Goal: Information Seeking & Learning: Learn about a topic

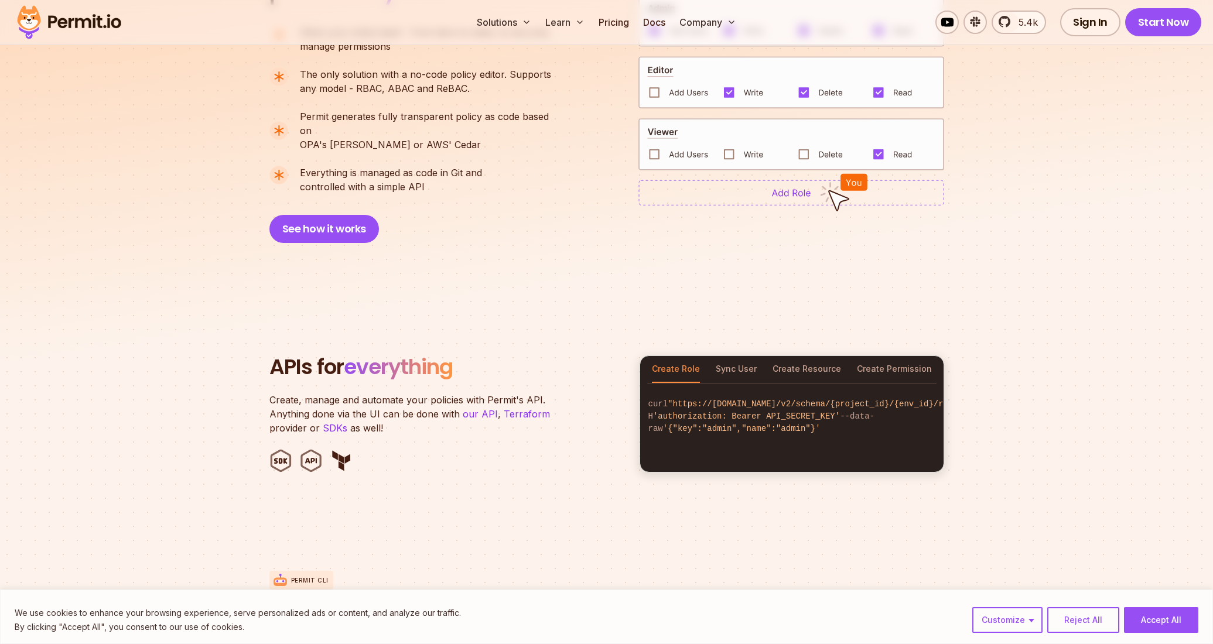
scroll to position [937, 0]
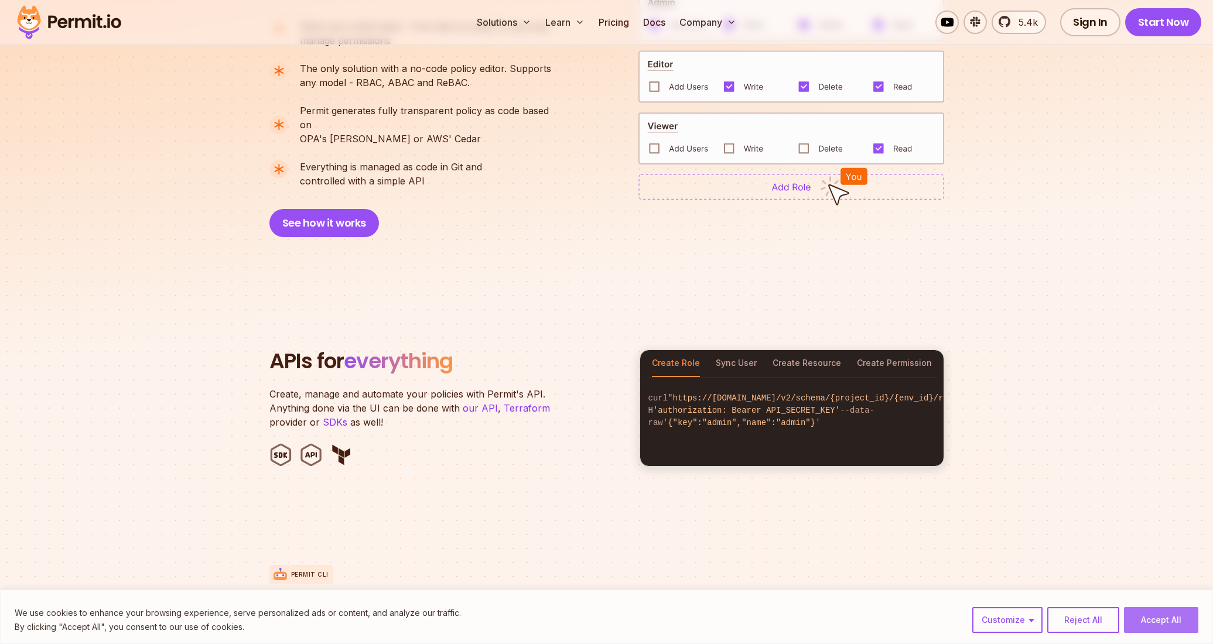
click at [1165, 623] on button "Accept All" at bounding box center [1161, 621] width 74 height 26
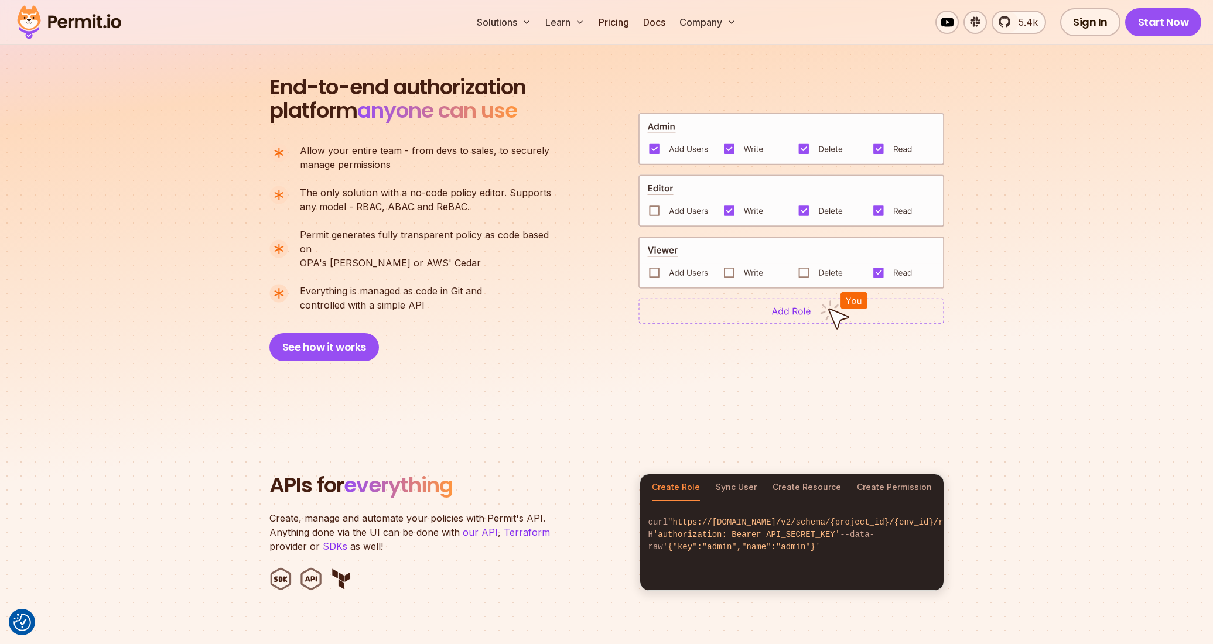
scroll to position [813, 0]
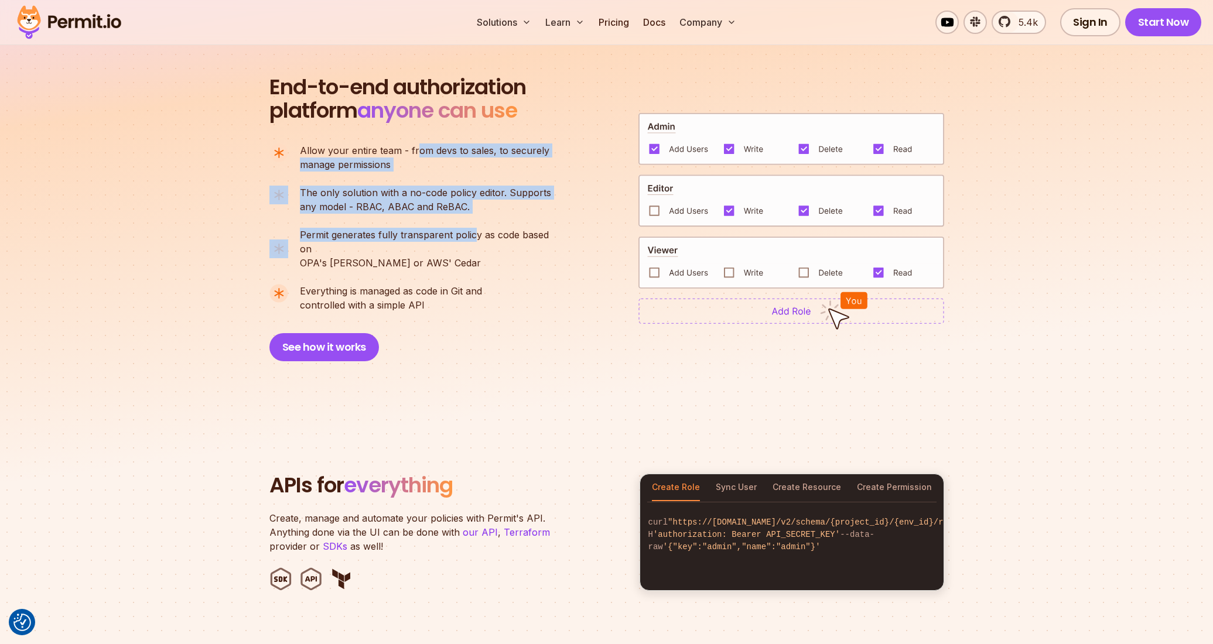
drag, startPoint x: 415, startPoint y: 149, endPoint x: 479, endPoint y: 246, distance: 116.4
click at [479, 246] on ul "Allow your entire team - from devs to sales, to securely manage permissions The…" at bounding box center [416, 228] width 292 height 169
click at [480, 247] on p "Permit generates fully transparent policy as code based on OPA's Rego or AWS' C…" at bounding box center [430, 249] width 261 height 42
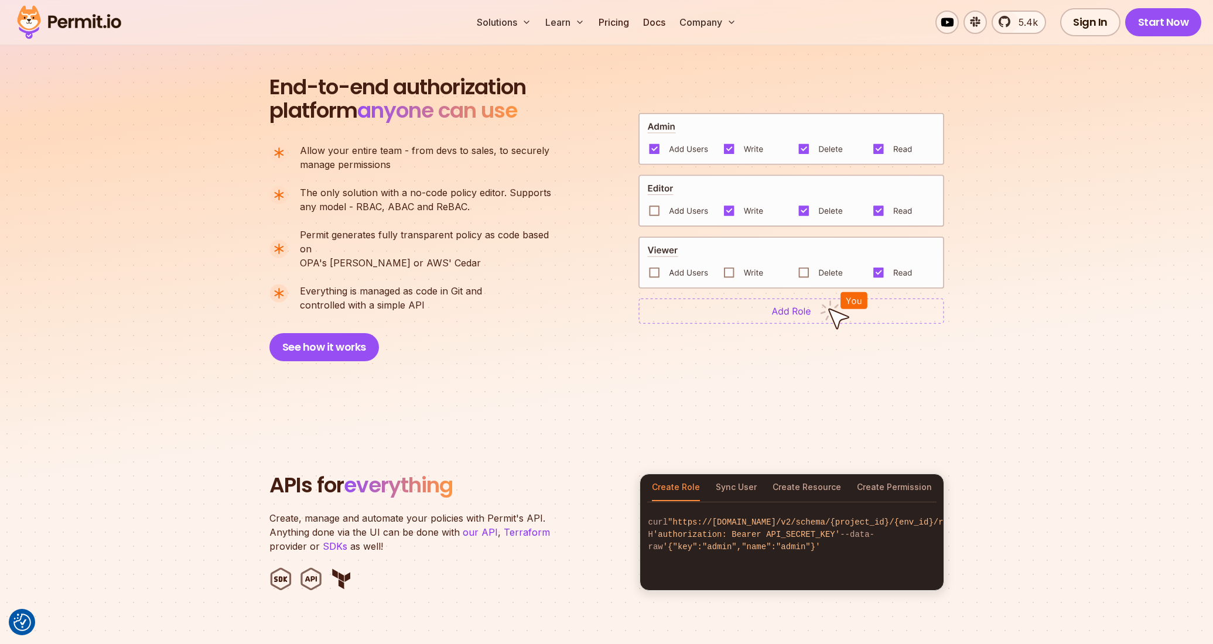
drag, startPoint x: 349, startPoint y: 155, endPoint x: 438, endPoint y: 292, distance: 163.2
click at [438, 292] on ul "Allow your entire team - from devs to sales, to securely manage permissions The…" at bounding box center [416, 228] width 292 height 169
click at [439, 294] on p "Everything is managed as code in Git and controlled with a simple API" at bounding box center [391, 298] width 182 height 28
drag, startPoint x: 364, startPoint y: 194, endPoint x: 427, endPoint y: 309, distance: 131.4
click at [427, 309] on div "End-to-end authorization platform anyone can use A no-code authorization platfo…" at bounding box center [416, 219] width 293 height 286
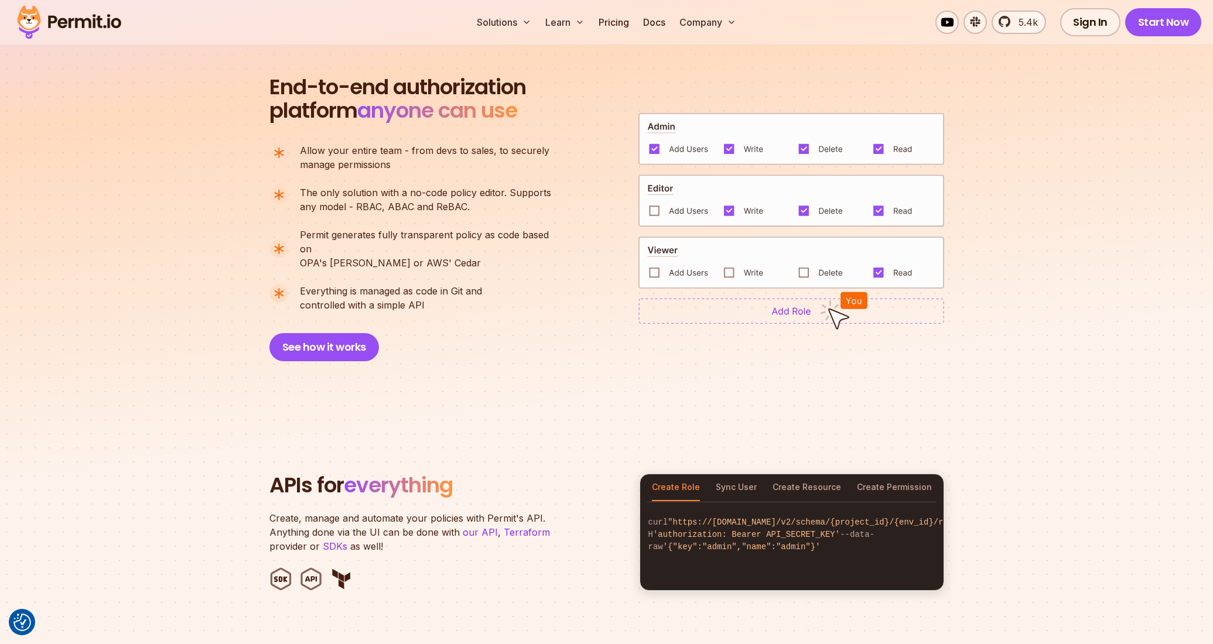
click at [427, 309] on div "End-to-end authorization platform anyone can use A no-code authorization platfo…" at bounding box center [416, 219] width 293 height 286
drag, startPoint x: 340, startPoint y: 192, endPoint x: 433, endPoint y: 305, distance: 146.1
click at [433, 305] on div "End-to-end authorization platform anyone can use A no-code authorization platfo…" at bounding box center [416, 219] width 293 height 286
click at [434, 305] on div "End-to-end authorization platform anyone can use A no-code authorization platfo…" at bounding box center [416, 219] width 293 height 286
drag, startPoint x: 335, startPoint y: 234, endPoint x: 442, endPoint y: 299, distance: 125.9
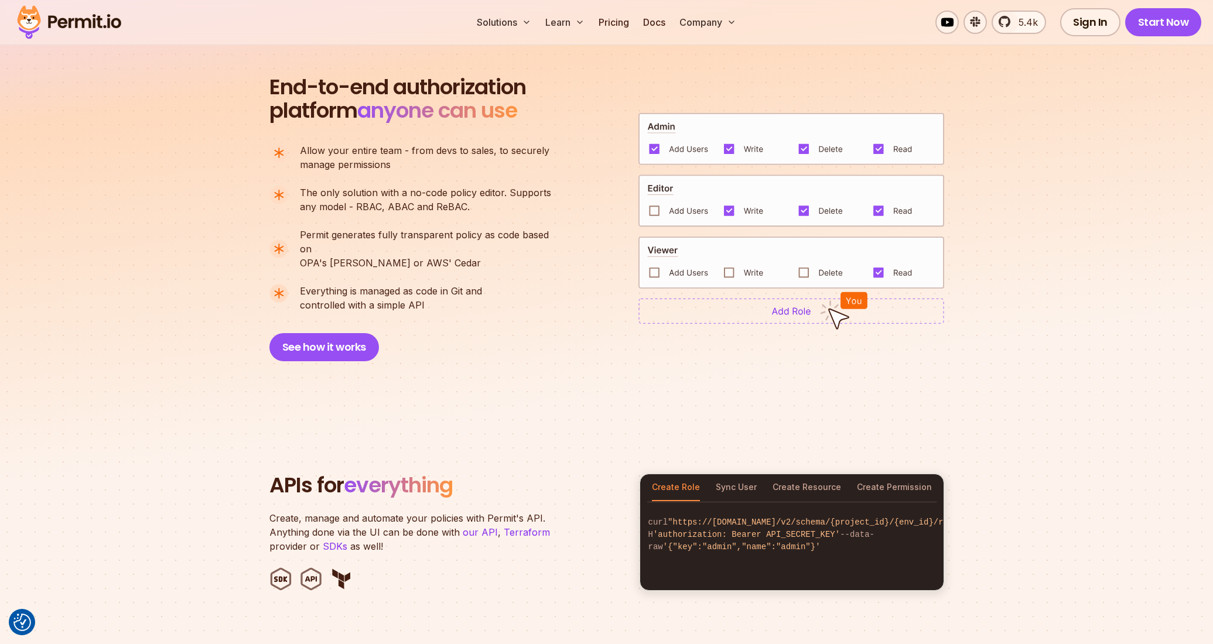
click at [442, 298] on div "End-to-end authorization platform anyone can use A no-code authorization platfo…" at bounding box center [416, 219] width 293 height 286
click at [442, 299] on div "End-to-end authorization platform anyone can use A no-code authorization platfo…" at bounding box center [416, 219] width 293 height 286
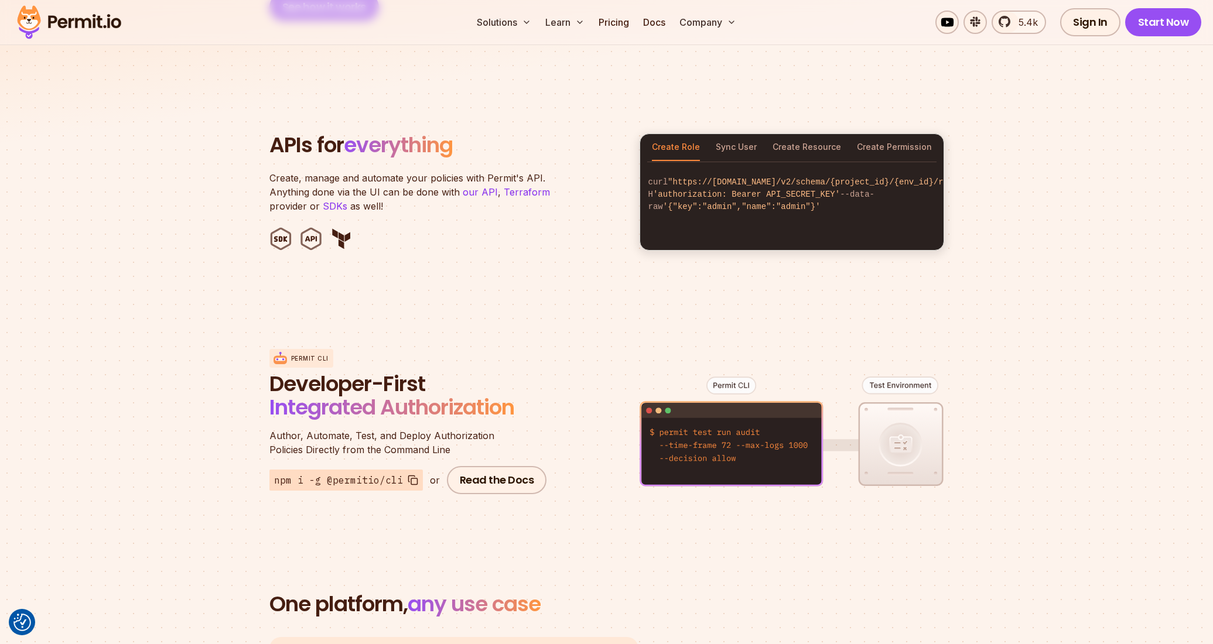
scroll to position [1153, 0]
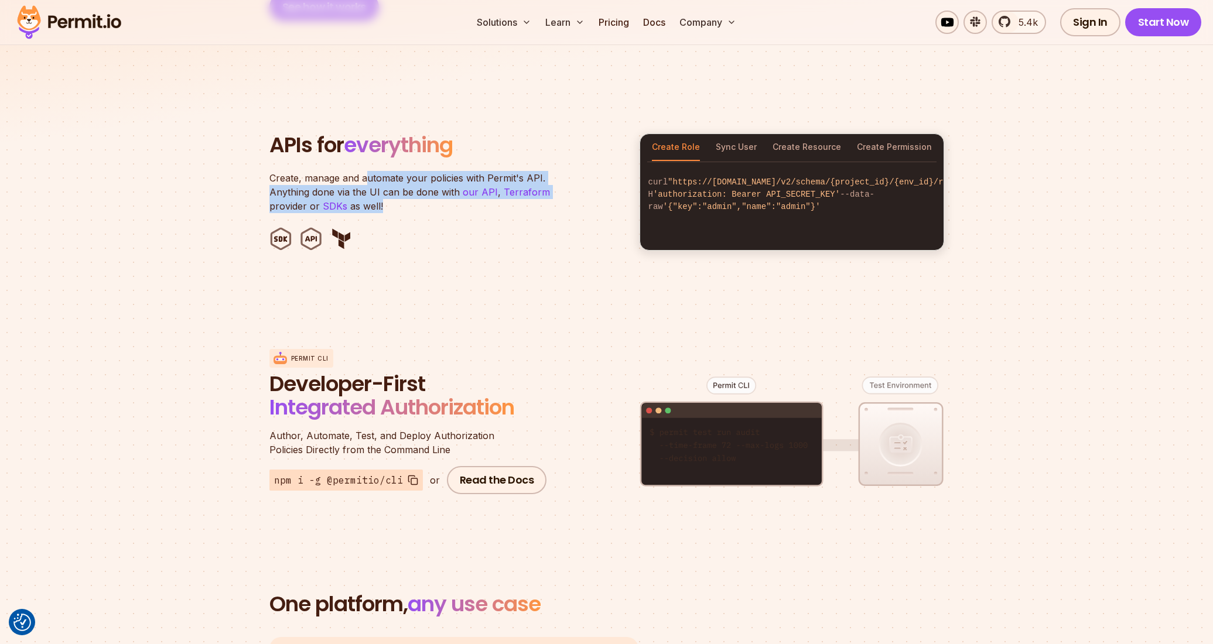
drag, startPoint x: 367, startPoint y: 166, endPoint x: 416, endPoint y: 206, distance: 63.0
click at [416, 206] on header "APIs for everything Create, manage and automate your policies with Permit's API…" at bounding box center [448, 192] width 356 height 117
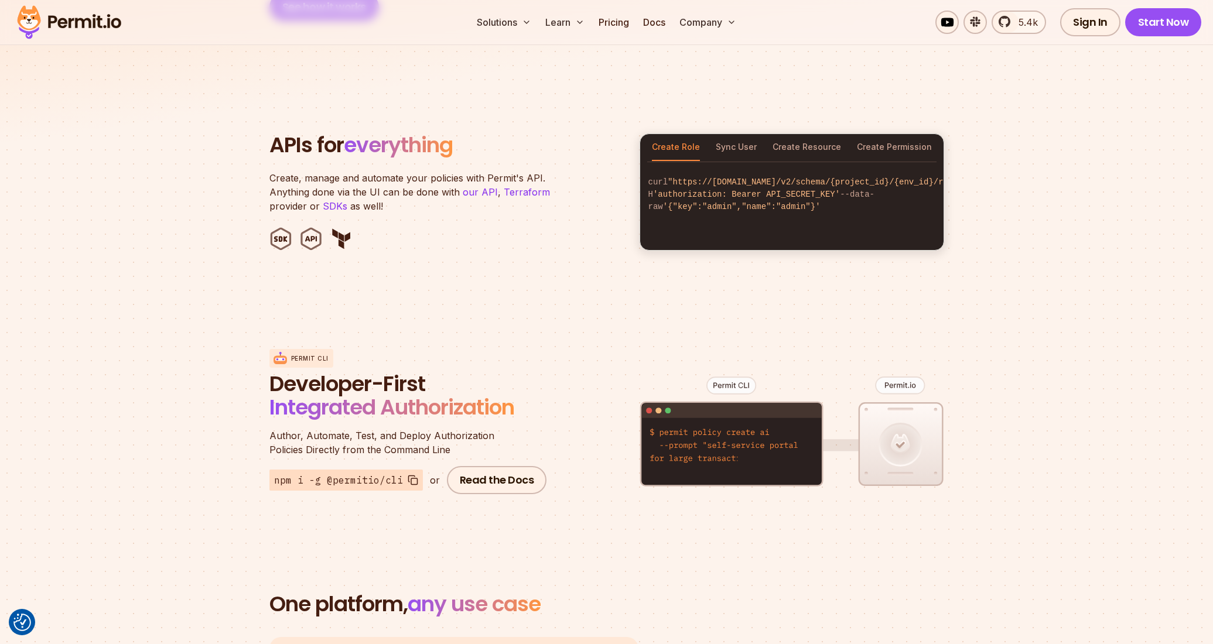
drag, startPoint x: 408, startPoint y: 199, endPoint x: 355, endPoint y: 112, distance: 101.0
click at [354, 112] on section "APIs for everything Create, manage and automate your policies with Permit's API…" at bounding box center [606, 192] width 1213 height 230
click at [391, 111] on section "APIs for everything Create, manage and automate your policies with Permit's API…" at bounding box center [606, 192] width 1213 height 230
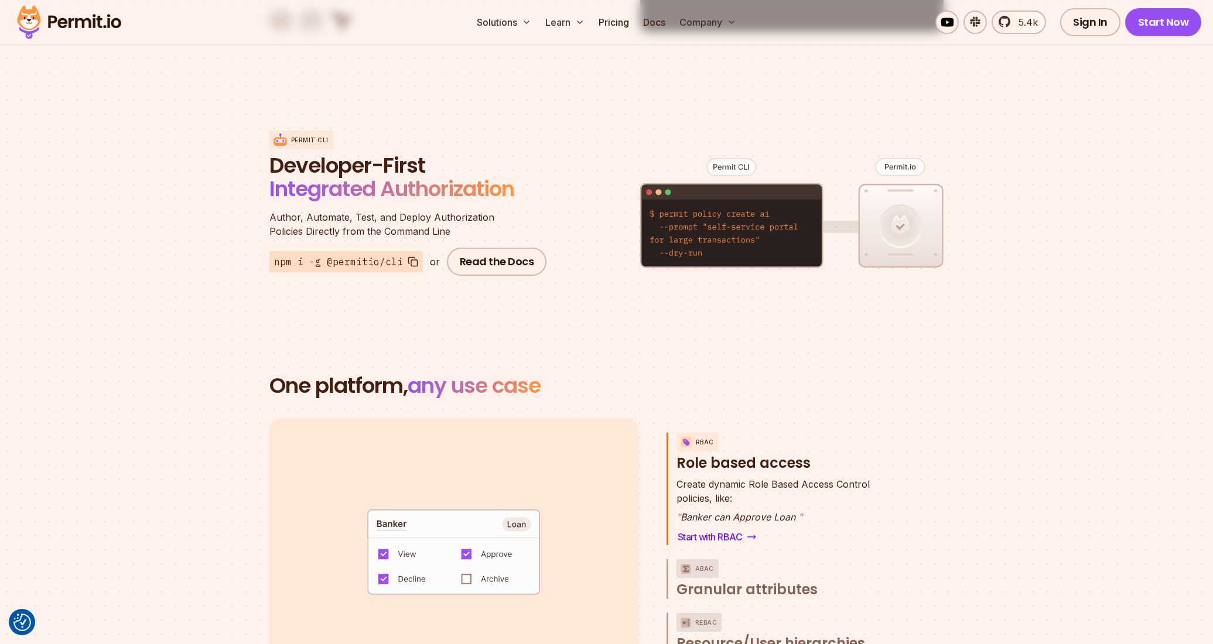
scroll to position [1378, 0]
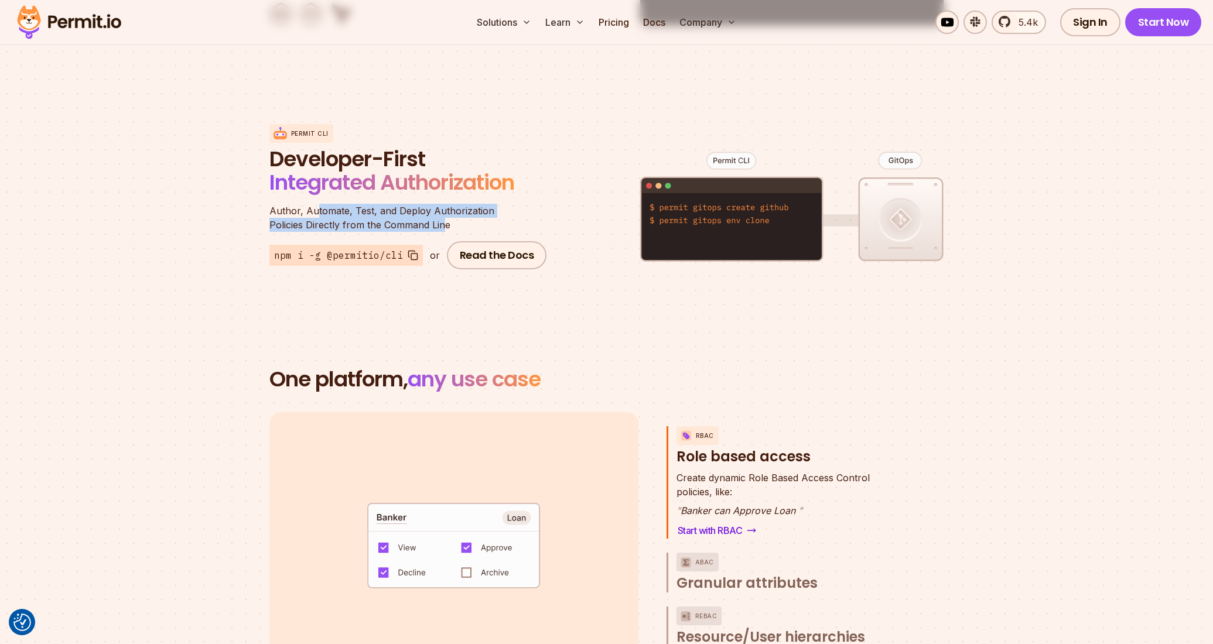
drag, startPoint x: 316, startPoint y: 196, endPoint x: 446, endPoint y: 218, distance: 131.3
click at [446, 218] on p "Author, Automate, Test, and Deploy Authorization Policies Directly from the Com…" at bounding box center [410, 218] width 281 height 28
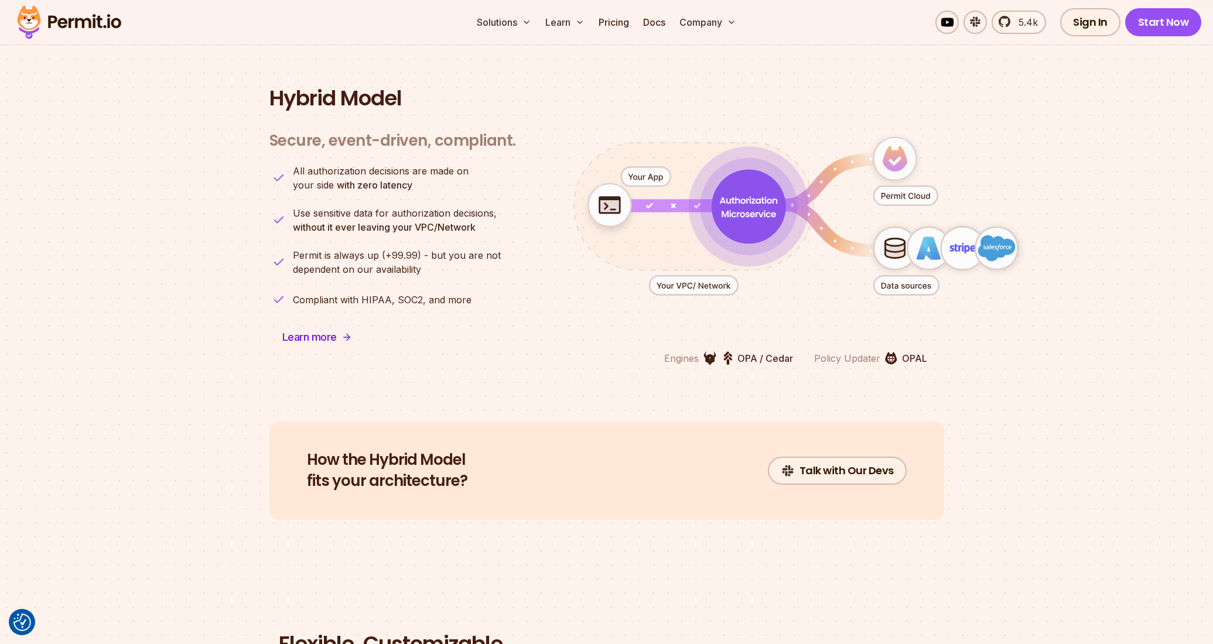
scroll to position [2875, 0]
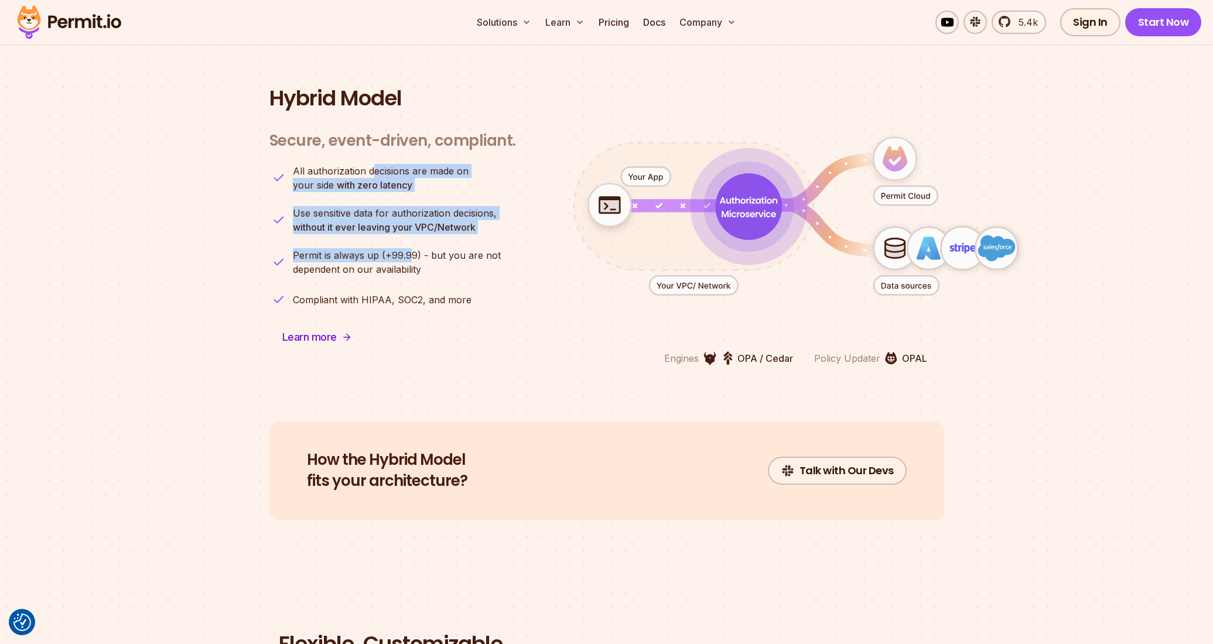
drag, startPoint x: 370, startPoint y: 151, endPoint x: 414, endPoint y: 247, distance: 105.7
click at [414, 247] on ul "All authorization decisions are made on your side with zero latency Use sensiti…" at bounding box center [393, 236] width 247 height 145
click at [414, 248] on span "Permit is always up (+99.99) - but you are not" at bounding box center [397, 255] width 208 height 14
drag, startPoint x: 357, startPoint y: 191, endPoint x: 420, endPoint y: 268, distance: 99.2
click at [420, 268] on ul "All authorization decisions are made on your side with zero latency Use sensiti…" at bounding box center [393, 236] width 247 height 145
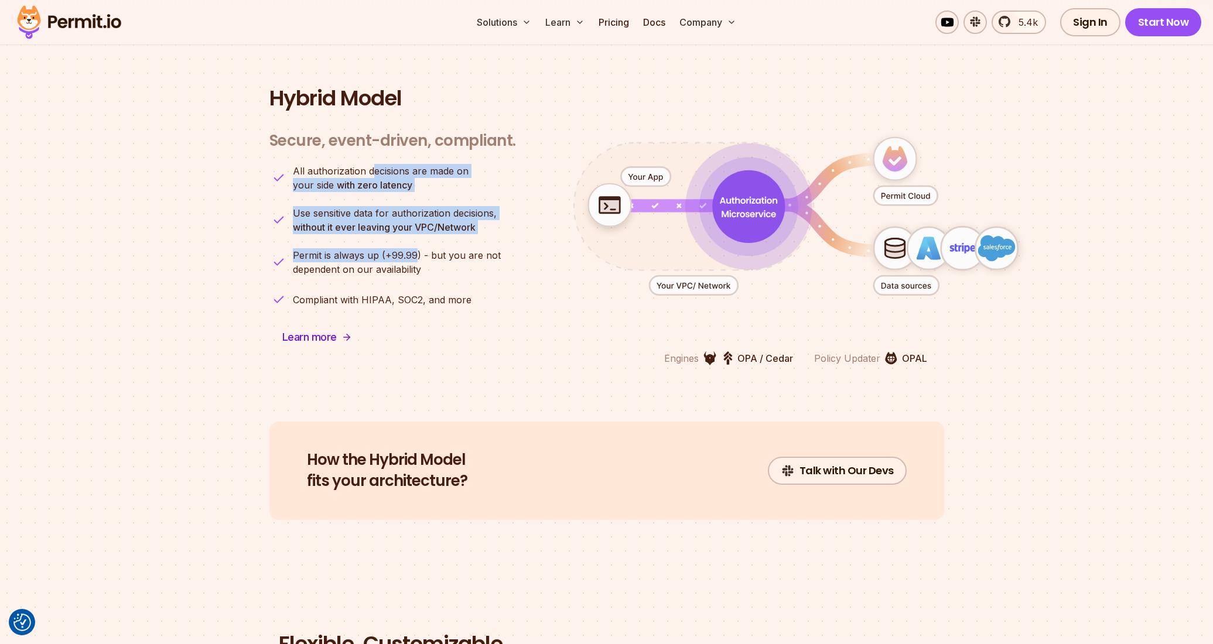
click at [420, 268] on ul "All authorization decisions are made on your side with zero latency Use sensiti…" at bounding box center [393, 236] width 247 height 145
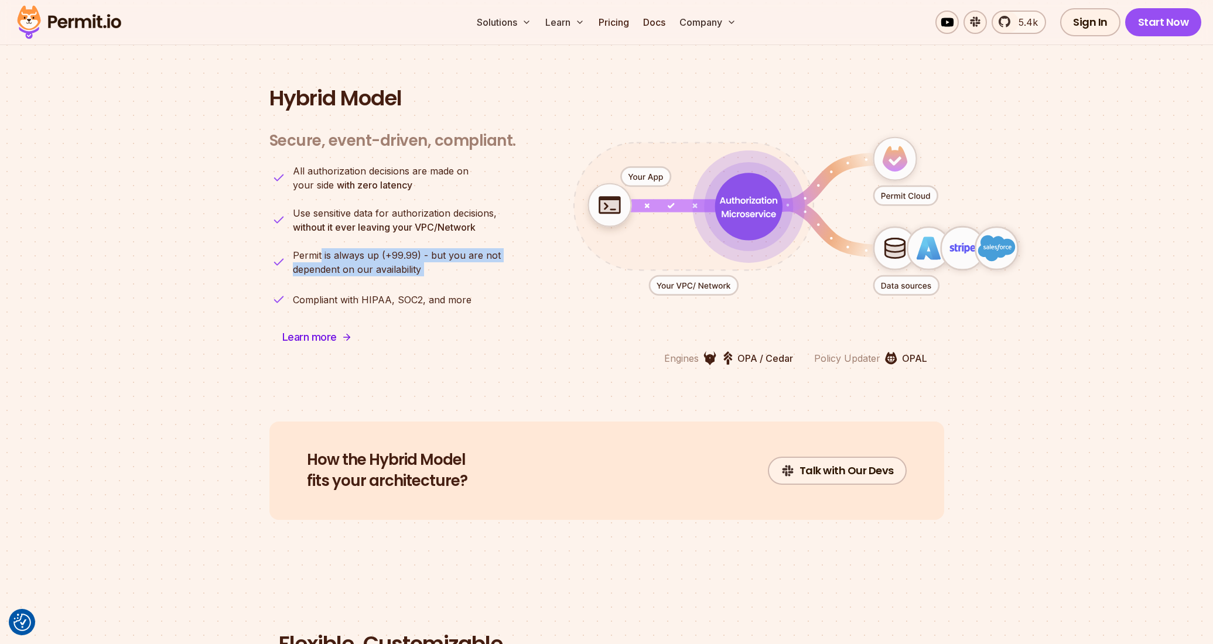
drag, startPoint x: 322, startPoint y: 240, endPoint x: 405, endPoint y: 274, distance: 89.3
click at [405, 274] on ul "All authorization decisions are made on your side with zero latency Use sensiti…" at bounding box center [393, 236] width 247 height 145
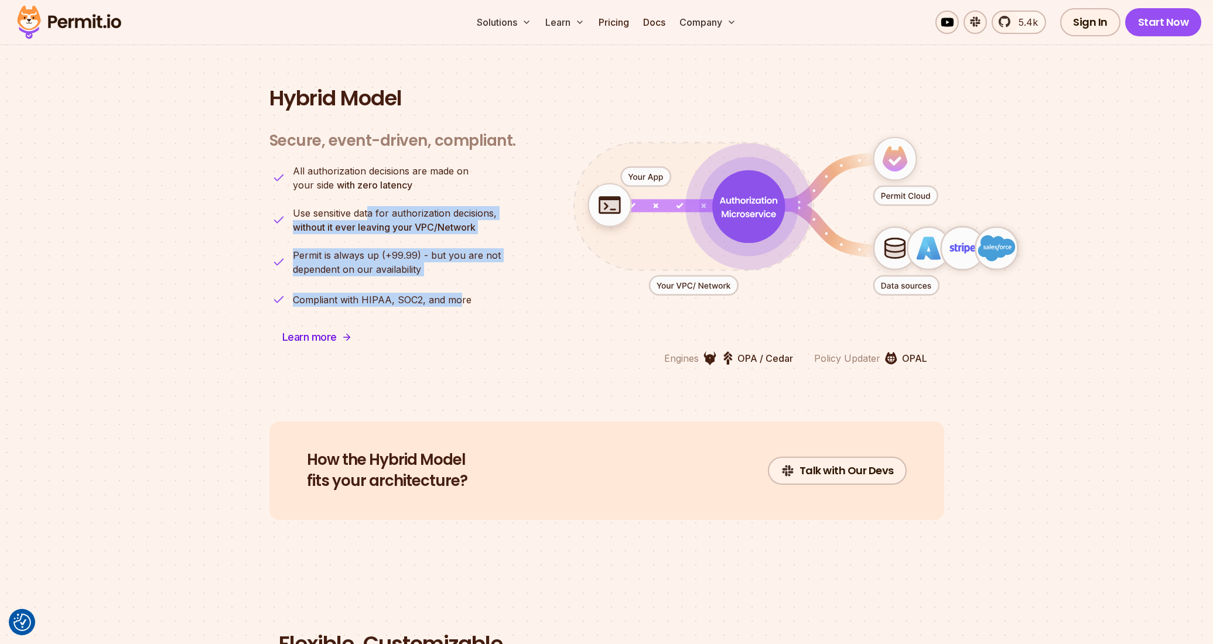
drag, startPoint x: 460, startPoint y: 290, endPoint x: 368, endPoint y: 194, distance: 133.0
click at [367, 194] on ul "All authorization decisions are made on your side with zero latency Use sensiti…" at bounding box center [393, 236] width 247 height 145
click at [368, 206] on span "Use sensitive data for authorization decisions," at bounding box center [395, 213] width 204 height 14
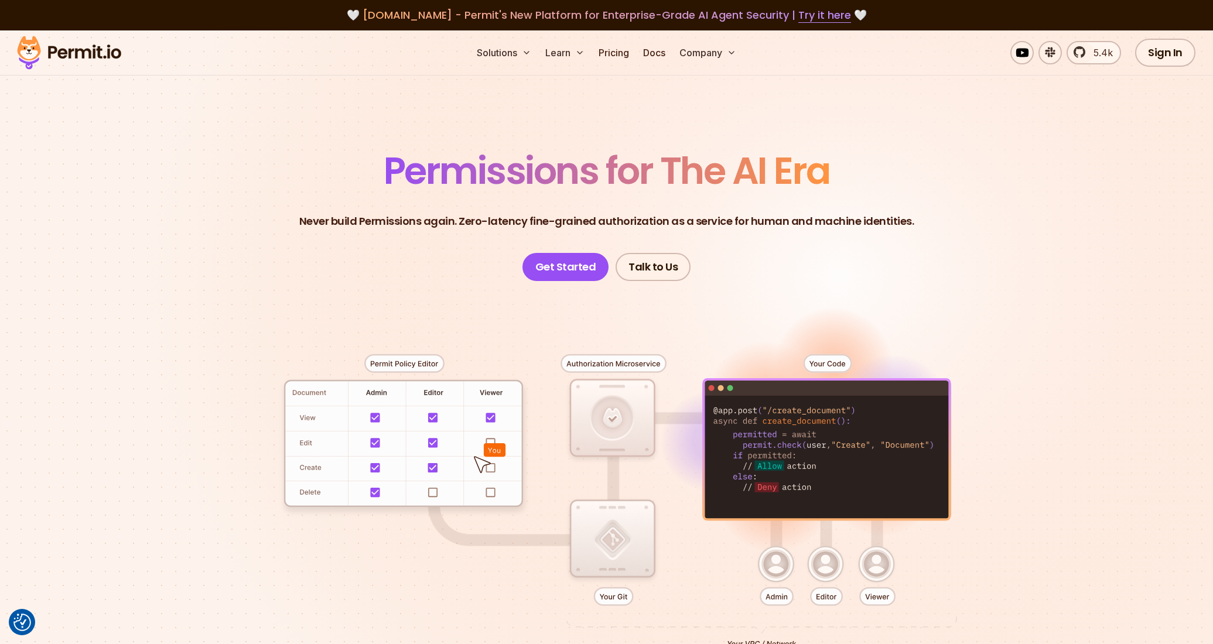
scroll to position [0, 0]
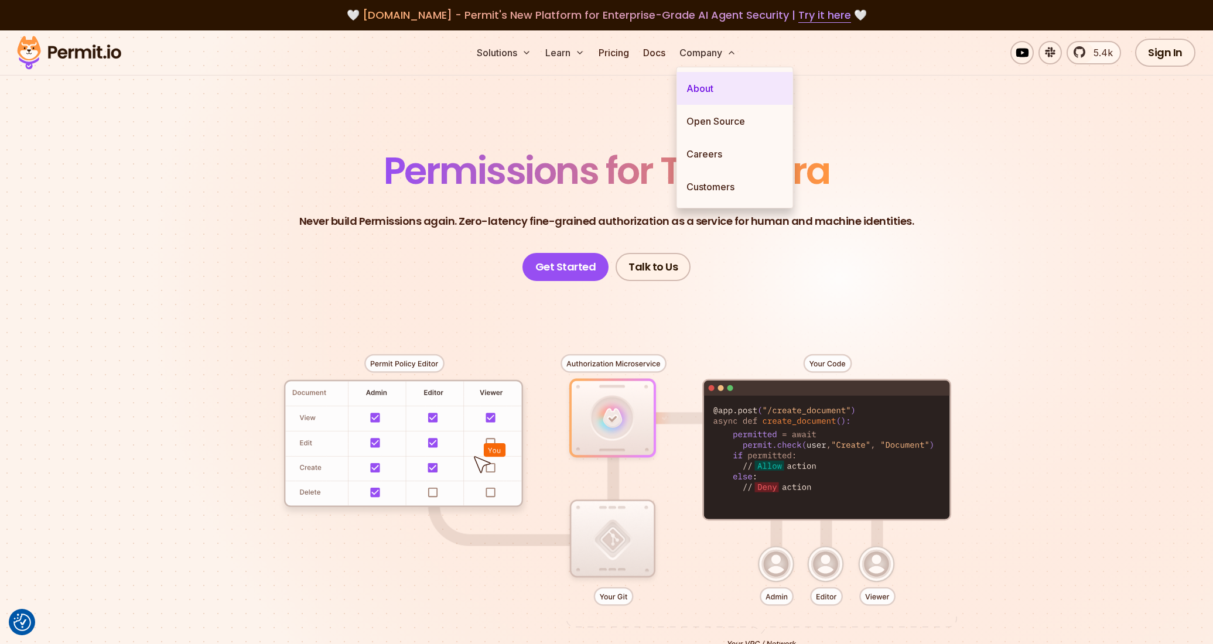
click at [713, 93] on link "About" at bounding box center [735, 88] width 116 height 33
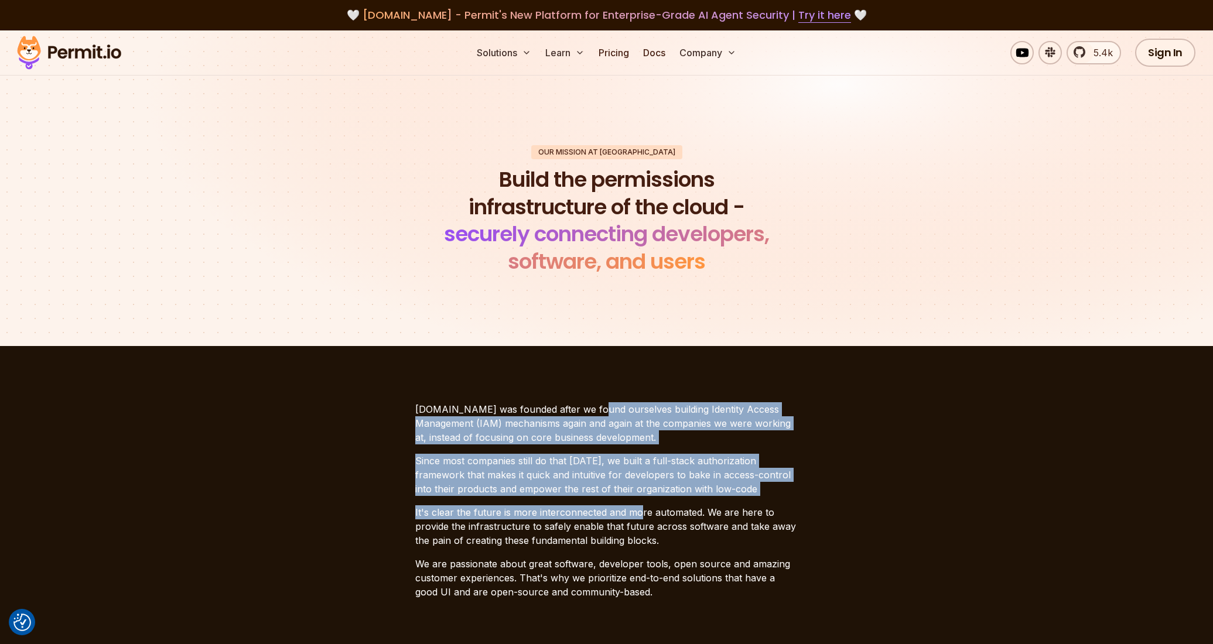
drag, startPoint x: 584, startPoint y: 407, endPoint x: 643, endPoint y: 528, distance: 134.4
click at [643, 527] on div "Permit.io was founded after we found ourselves building Identity Access Managem…" at bounding box center [606, 501] width 383 height 197
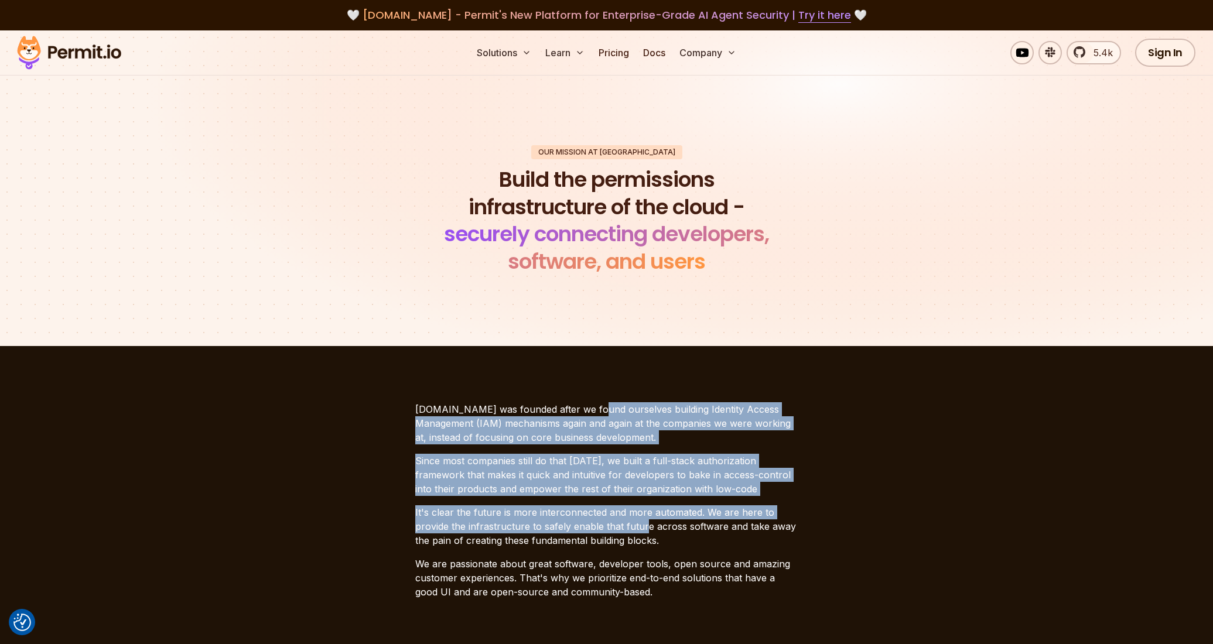
click at [643, 528] on p "It's clear the future is more interconnected and more automated. We are here to…" at bounding box center [606, 527] width 383 height 42
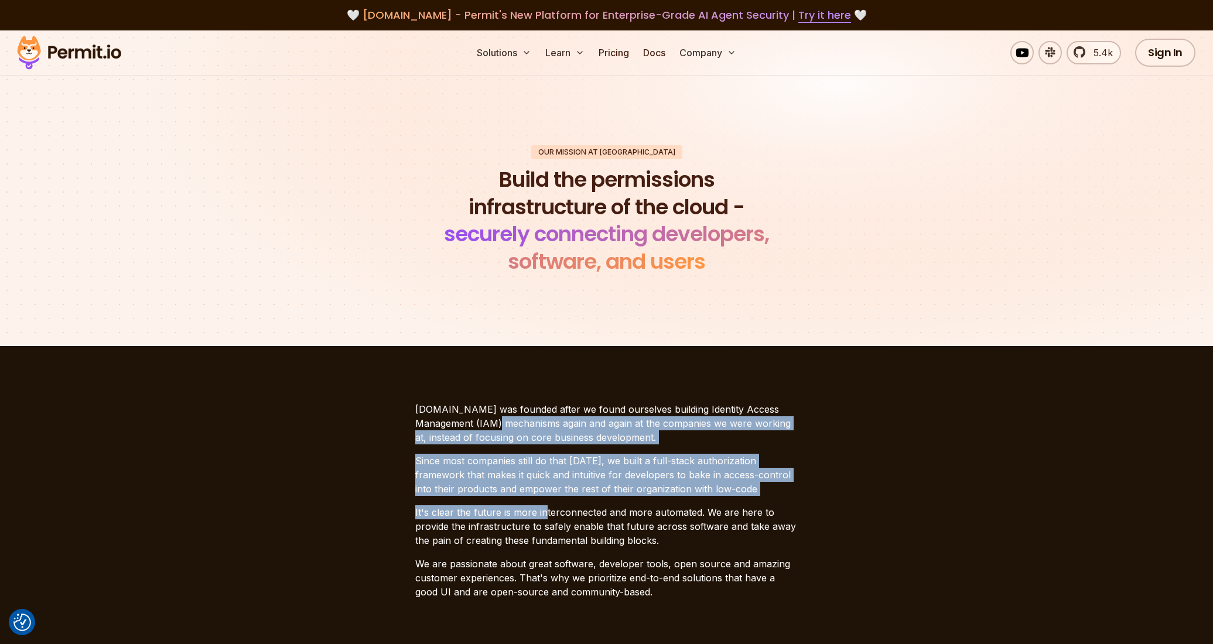
drag, startPoint x: 461, startPoint y: 424, endPoint x: 550, endPoint y: 520, distance: 131.0
click at [550, 519] on div "Permit.io was founded after we found ourselves building Identity Access Managem…" at bounding box center [606, 501] width 383 height 197
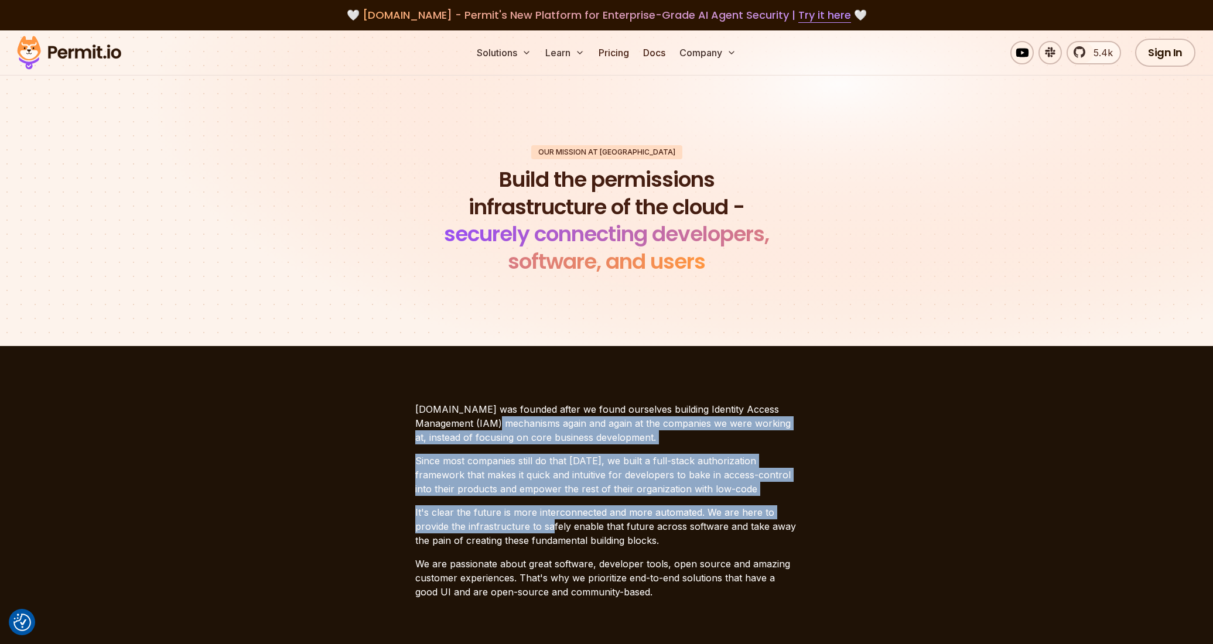
click at [550, 520] on p "It's clear the future is more interconnected and more automated. We are here to…" at bounding box center [606, 527] width 383 height 42
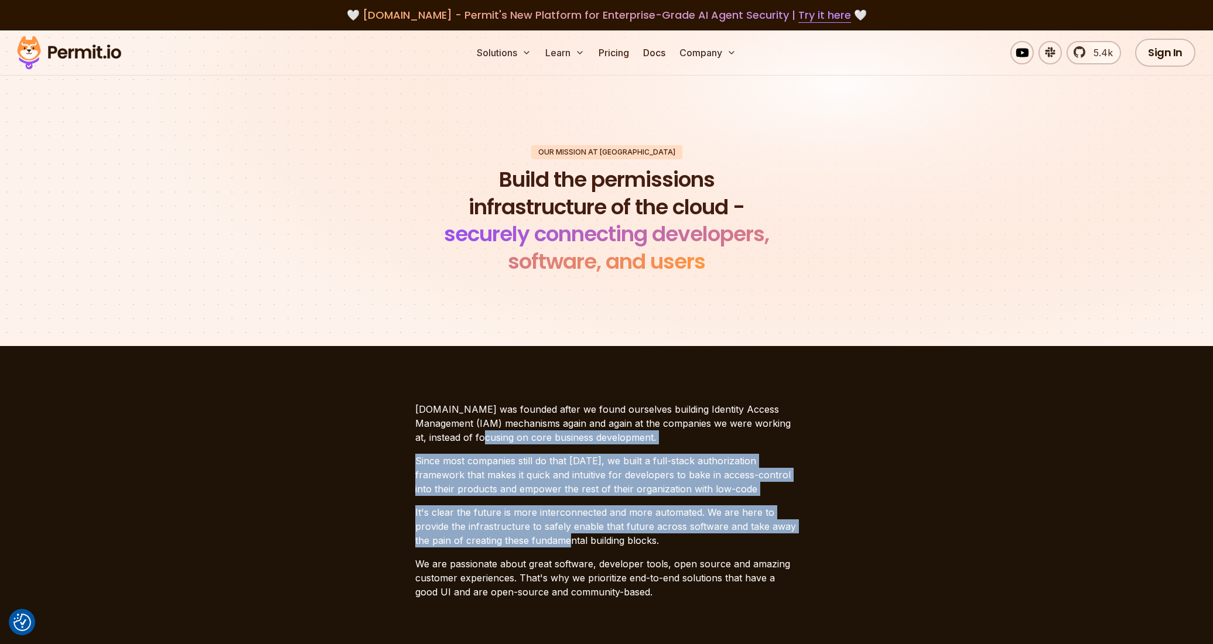
drag, startPoint x: 442, startPoint y: 430, endPoint x: 570, endPoint y: 550, distance: 174.5
click at [569, 550] on div "Permit.io was founded after we found ourselves building Identity Access Managem…" at bounding box center [606, 501] width 383 height 197
click at [570, 550] on div "Permit.io was founded after we found ourselves building Identity Access Managem…" at bounding box center [606, 501] width 383 height 197
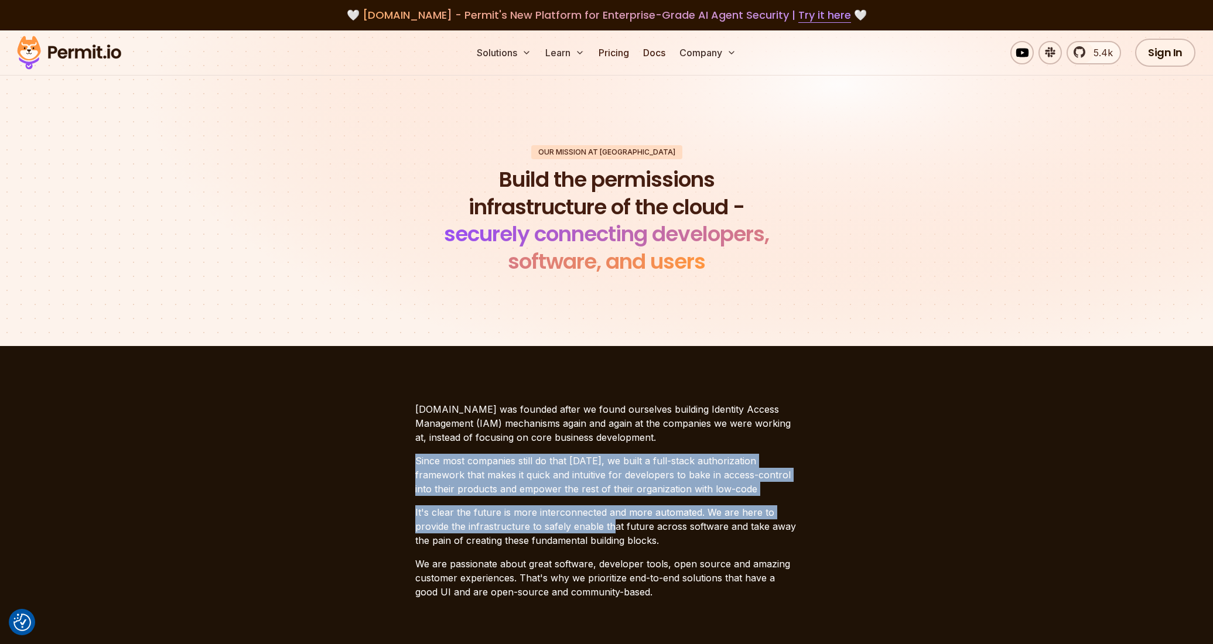
drag, startPoint x: 565, startPoint y: 449, endPoint x: 612, endPoint y: 529, distance: 92.7
click at [612, 529] on div "Permit.io was founded after we found ourselves building Identity Access Managem…" at bounding box center [606, 501] width 383 height 197
click at [612, 529] on p "It's clear the future is more interconnected and more automated. We are here to…" at bounding box center [606, 527] width 383 height 42
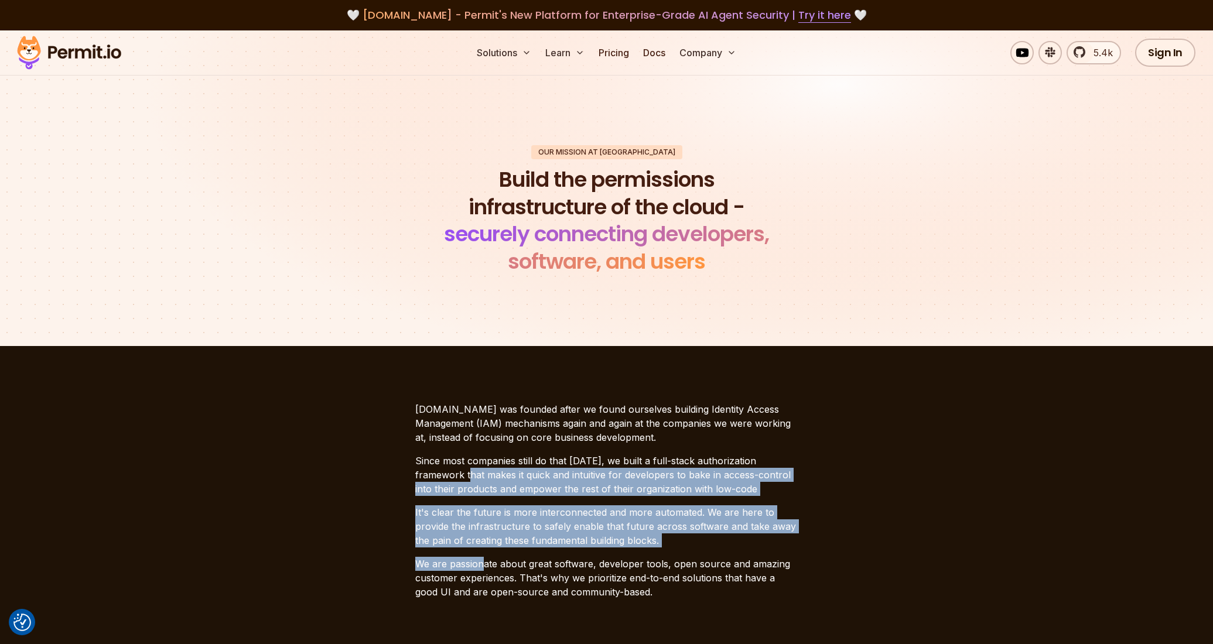
drag, startPoint x: 424, startPoint y: 472, endPoint x: 483, endPoint y: 557, distance: 103.9
click at [483, 557] on div "Permit.io was founded after we found ourselves building Identity Access Managem…" at bounding box center [606, 501] width 383 height 197
click at [484, 557] on p "We are passionate about great software, developer tools, open source and amazin…" at bounding box center [606, 578] width 383 height 42
drag, startPoint x: 417, startPoint y: 470, endPoint x: 457, endPoint y: 548, distance: 88.0
click at [456, 547] on div "Permit.io was founded after we found ourselves building Identity Access Managem…" at bounding box center [606, 501] width 383 height 197
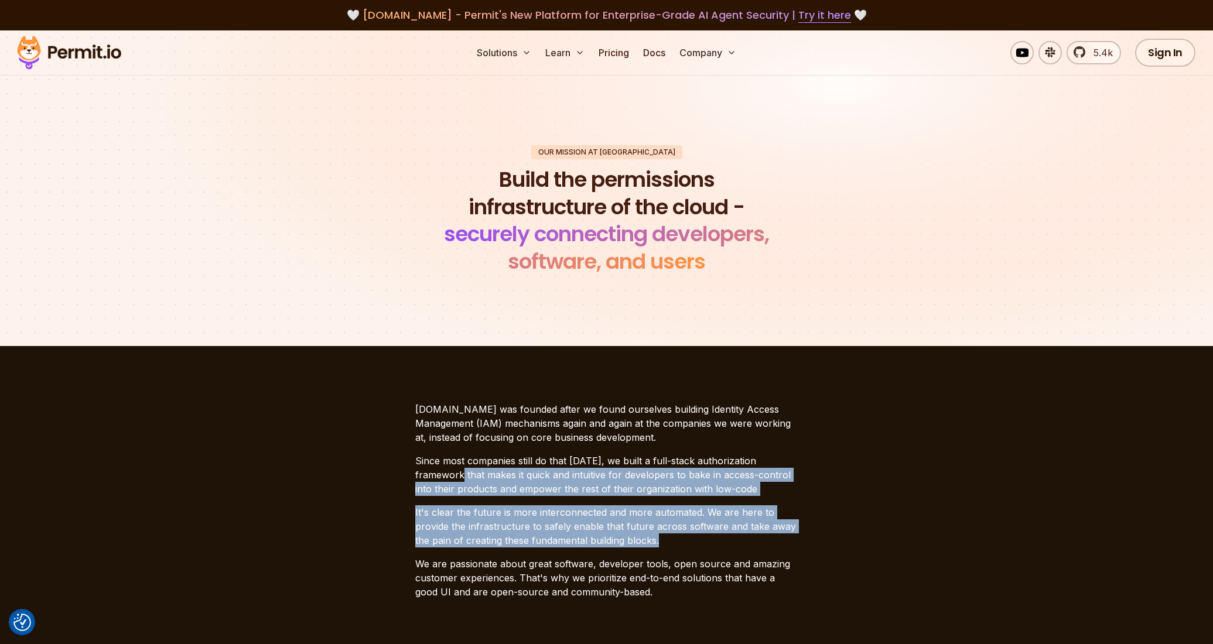
click at [457, 548] on div "Permit.io was founded after we found ourselves building Identity Access Managem…" at bounding box center [606, 501] width 383 height 197
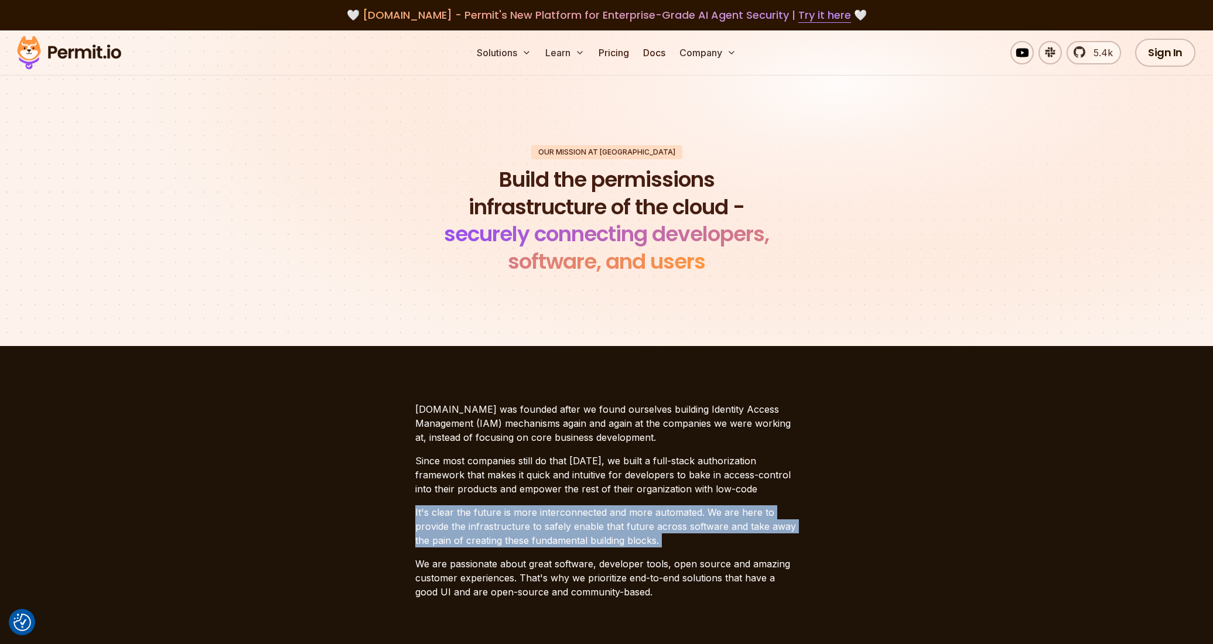
drag, startPoint x: 411, startPoint y: 513, endPoint x: 557, endPoint y: 555, distance: 151.9
click at [557, 555] on section "Permit.io was founded after we found ourselves building Identity Access Managem…" at bounding box center [606, 500] width 1213 height 309
click at [557, 557] on p "We are passionate about great software, developer tools, open source and amazin…" at bounding box center [606, 578] width 383 height 42
drag, startPoint x: 474, startPoint y: 514, endPoint x: 642, endPoint y: 568, distance: 176.0
click at [642, 568] on div "Permit.io was founded after we found ourselves building Identity Access Managem…" at bounding box center [606, 501] width 383 height 197
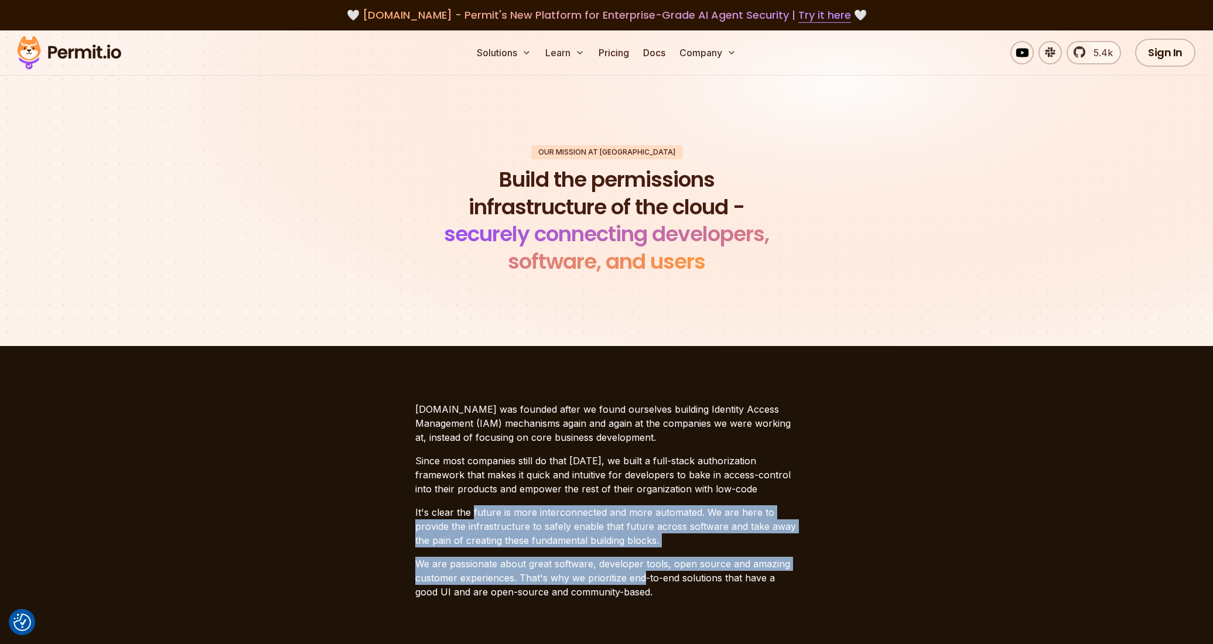
click at [642, 568] on p "We are passionate about great software, developer tools, open source and amazin…" at bounding box center [606, 578] width 383 height 42
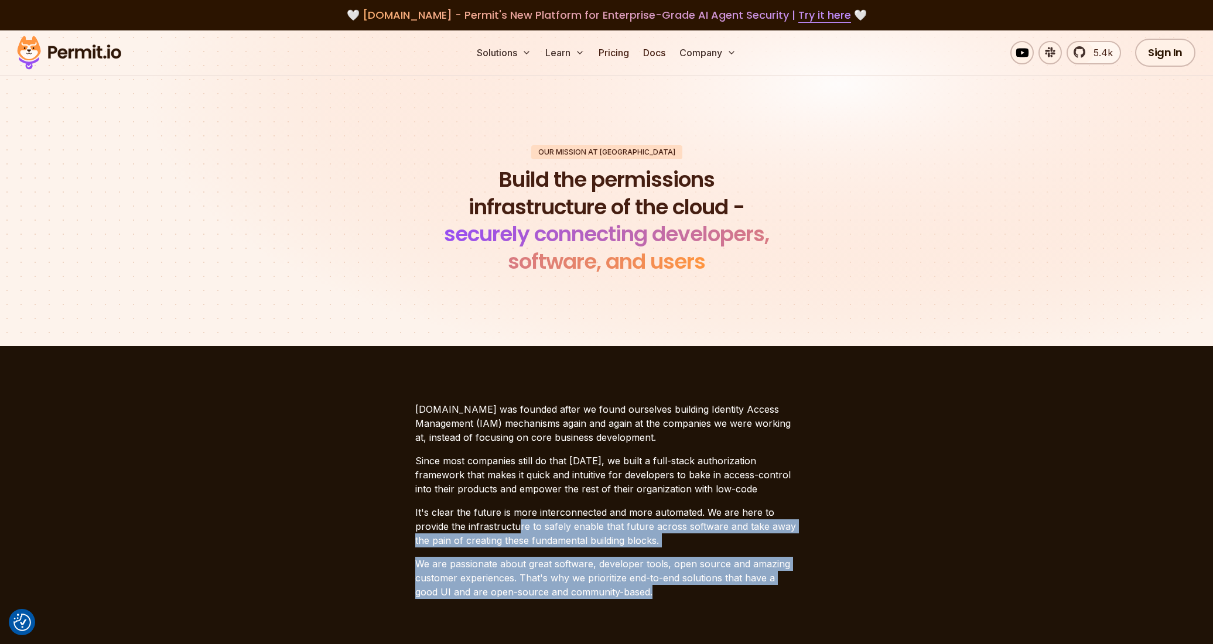
drag, startPoint x: 517, startPoint y: 520, endPoint x: 666, endPoint y: 613, distance: 175.6
click at [666, 613] on section "Permit.io was founded after we found ourselves building Identity Access Managem…" at bounding box center [606, 500] width 1213 height 309
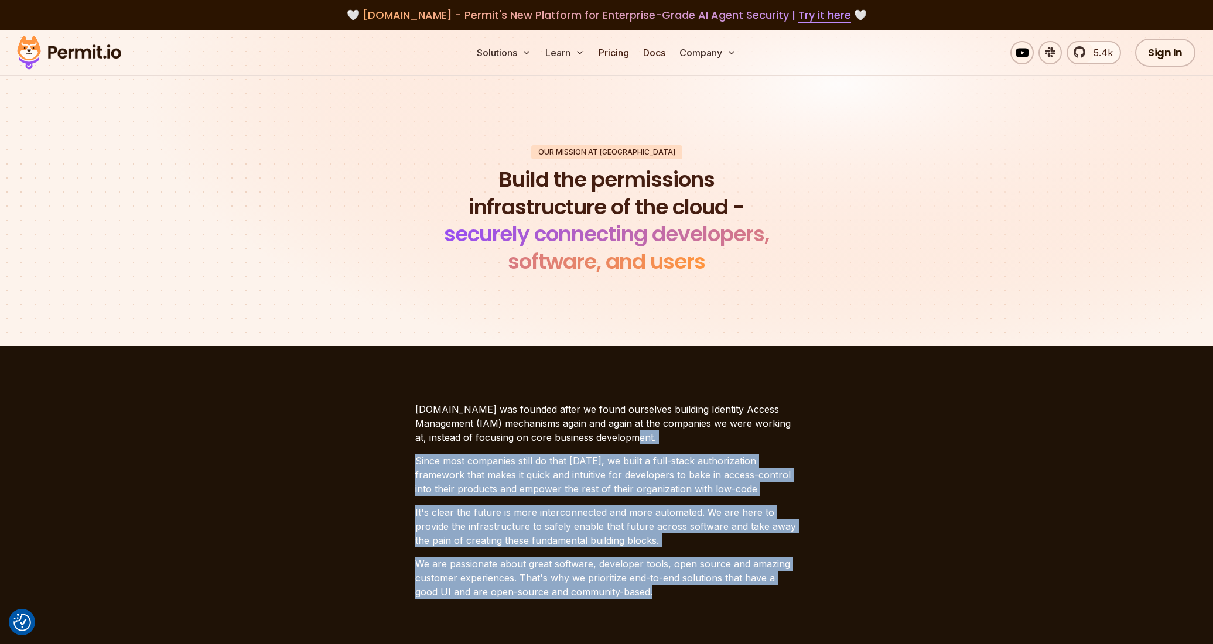
drag, startPoint x: 661, startPoint y: 611, endPoint x: 606, endPoint y: 431, distance: 187.4
click at [606, 431] on section "Permit.io was founded after we found ourselves building Identity Access Managem…" at bounding box center [606, 500] width 1213 height 309
click at [606, 431] on p "[DOMAIN_NAME] was founded after we found ourselves building Identity Access Man…" at bounding box center [606, 424] width 383 height 42
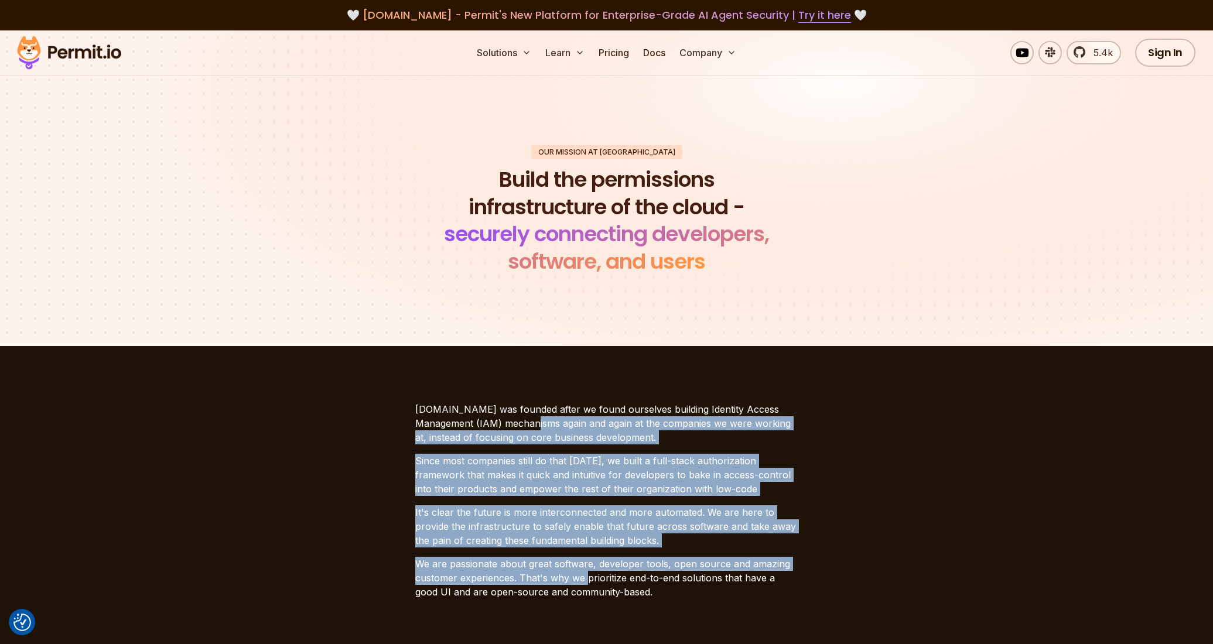
drag, startPoint x: 496, startPoint y: 420, endPoint x: 593, endPoint y: 582, distance: 188.9
click at [593, 582] on div "Permit.io was founded after we found ourselves building Identity Access Managem…" at bounding box center [606, 501] width 383 height 197
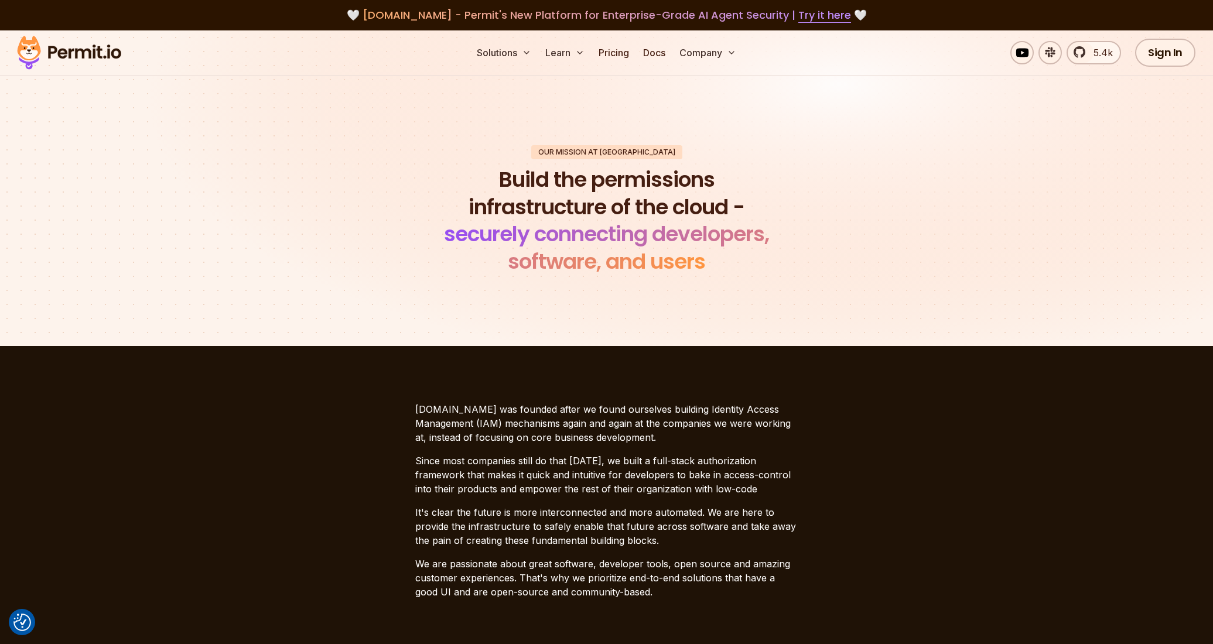
click at [647, 584] on p "We are passionate about great software, developer tools, open source and amazin…" at bounding box center [606, 578] width 383 height 42
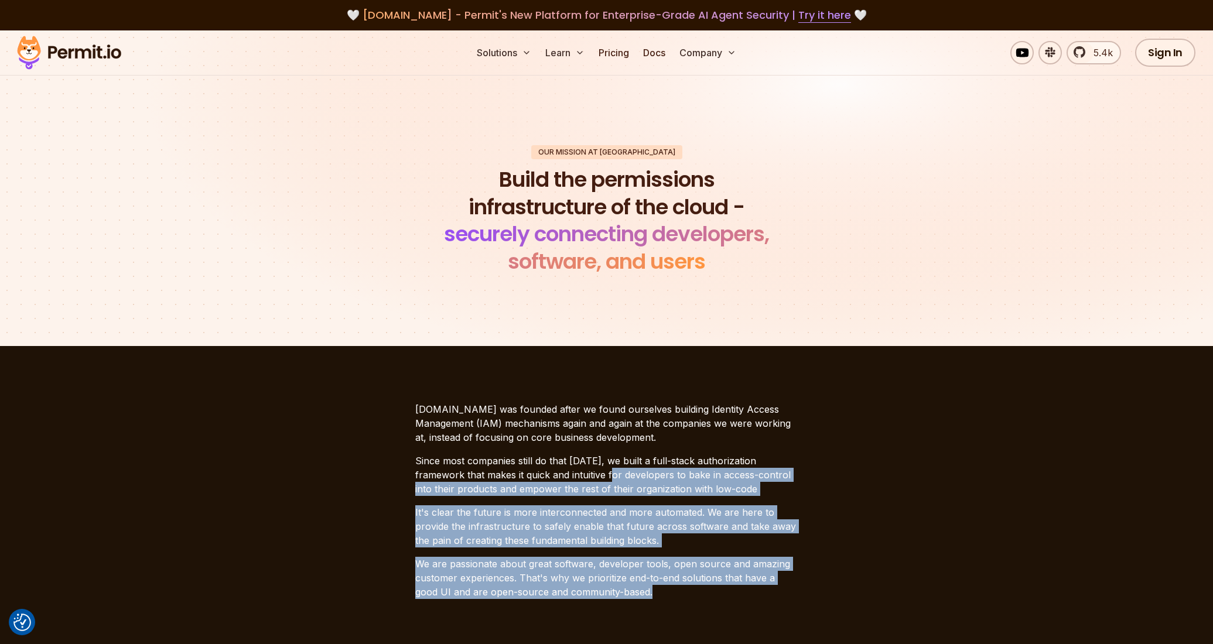
drag, startPoint x: 674, startPoint y: 599, endPoint x: 567, endPoint y: 473, distance: 165.4
click at [566, 473] on section "Permit.io was founded after we found ourselves building Identity Access Managem…" at bounding box center [606, 500] width 1213 height 309
click at [567, 473] on p "Since most companies still do that [DATE], we built a full-stack authorization …" at bounding box center [606, 475] width 383 height 42
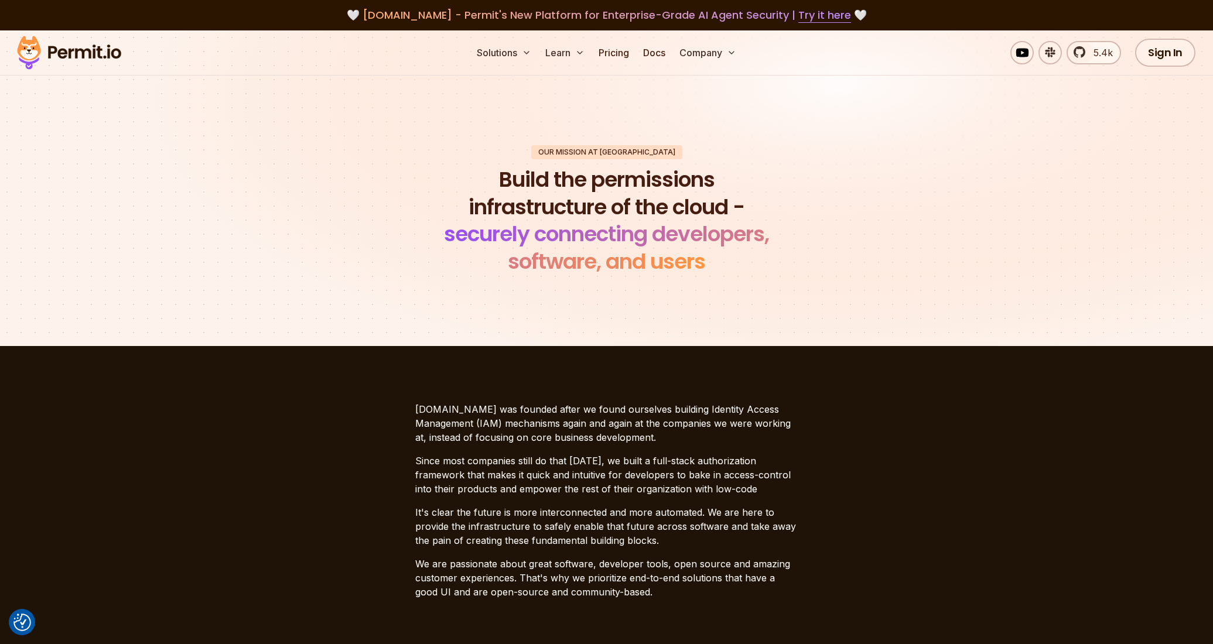
click at [441, 204] on h1 "Build the permissions infrastructure of the cloud - securely connecting develop…" at bounding box center [606, 221] width 357 height 110
click at [628, 53] on link "Pricing" at bounding box center [614, 52] width 40 height 23
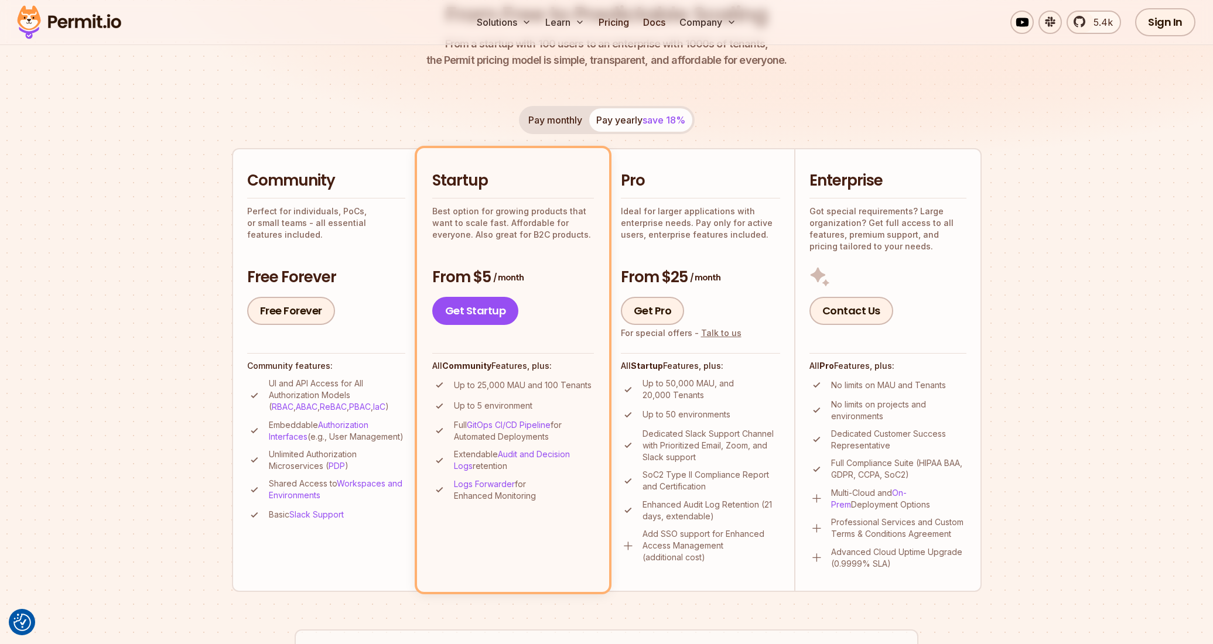
scroll to position [166, 0]
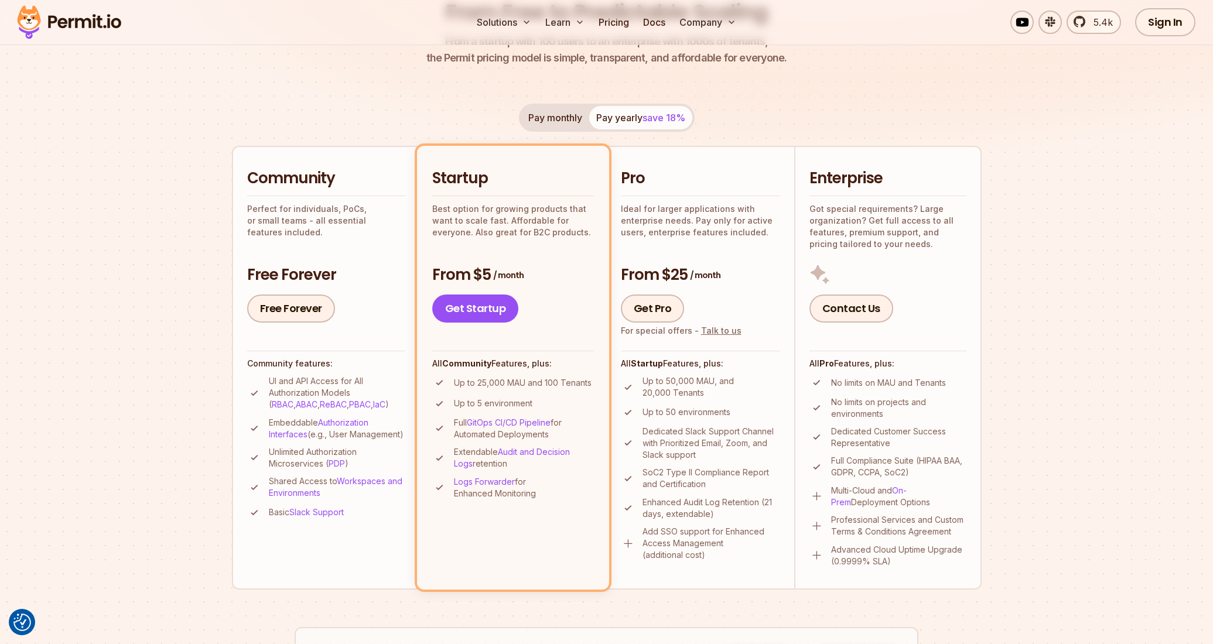
click at [311, 261] on div "Community Perfect for individuals, PoCs, or small teams - all essential feature…" at bounding box center [326, 245] width 158 height 155
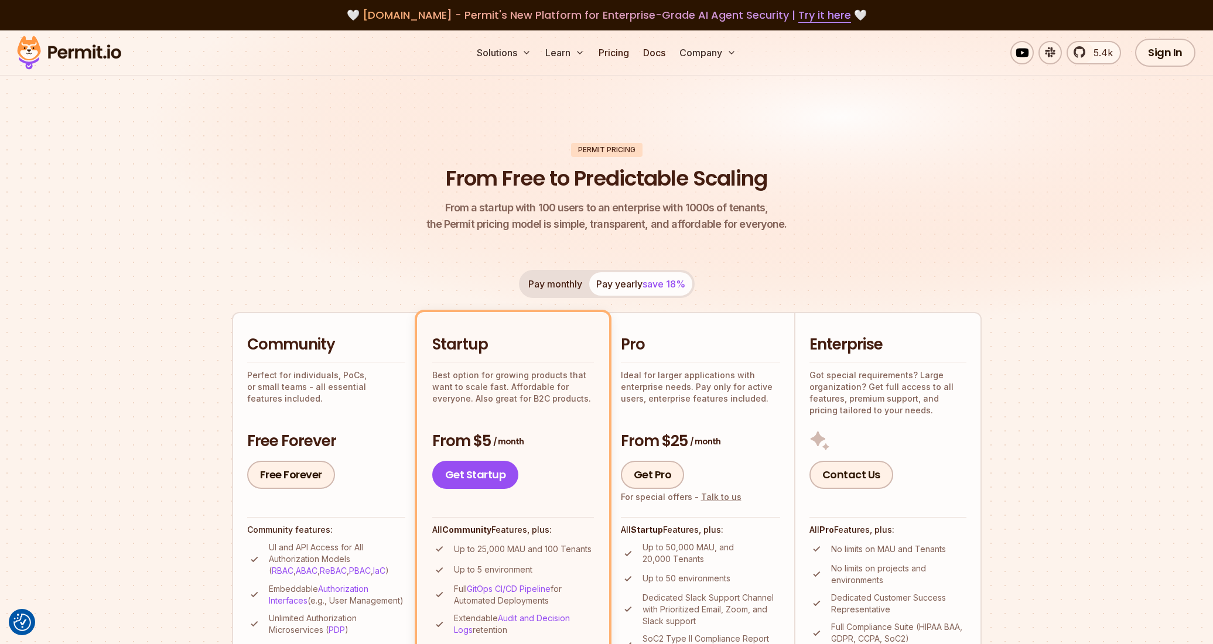
scroll to position [0, 0]
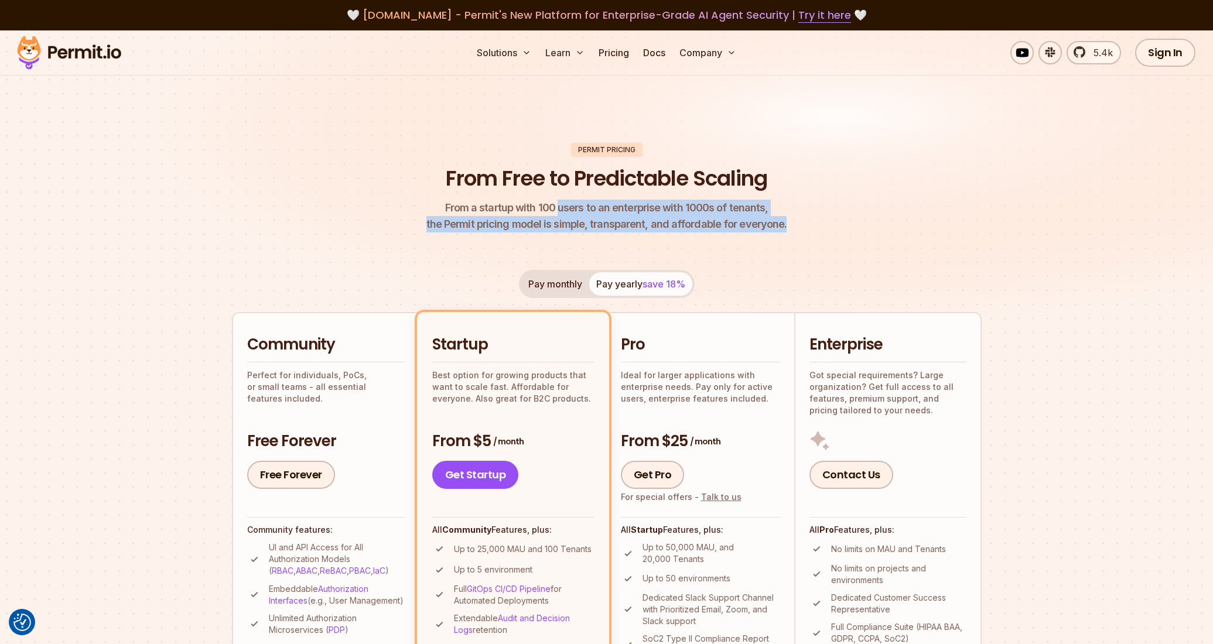
drag, startPoint x: 562, startPoint y: 209, endPoint x: 677, endPoint y: 234, distance: 117.4
drag, startPoint x: 756, startPoint y: 238, endPoint x: 649, endPoint y: 208, distance: 110.7
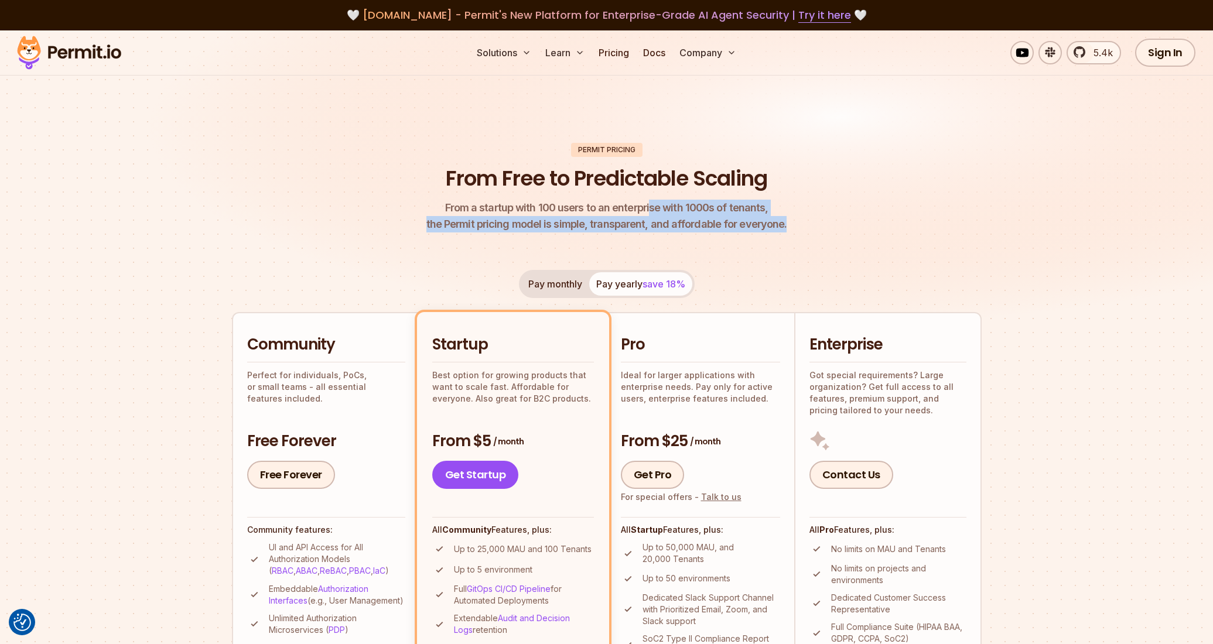
click at [649, 208] on span "From a startup with 100 users to an enterprise with 1000s of tenants," at bounding box center [607, 208] width 361 height 16
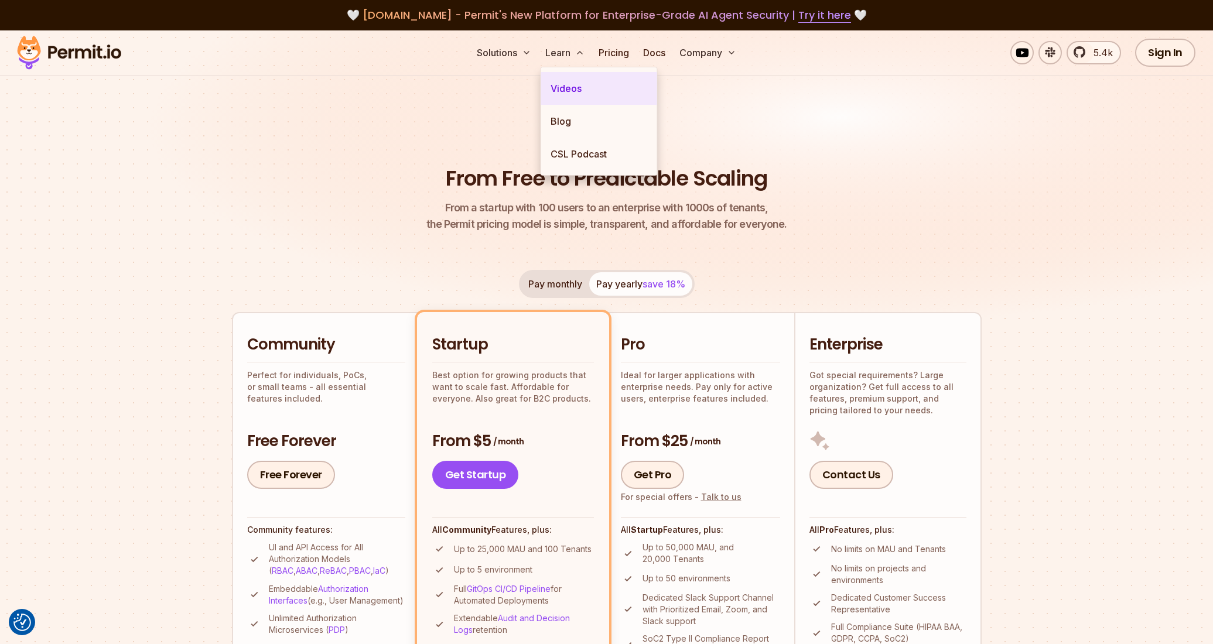
click at [577, 88] on link "Videos" at bounding box center [599, 88] width 116 height 33
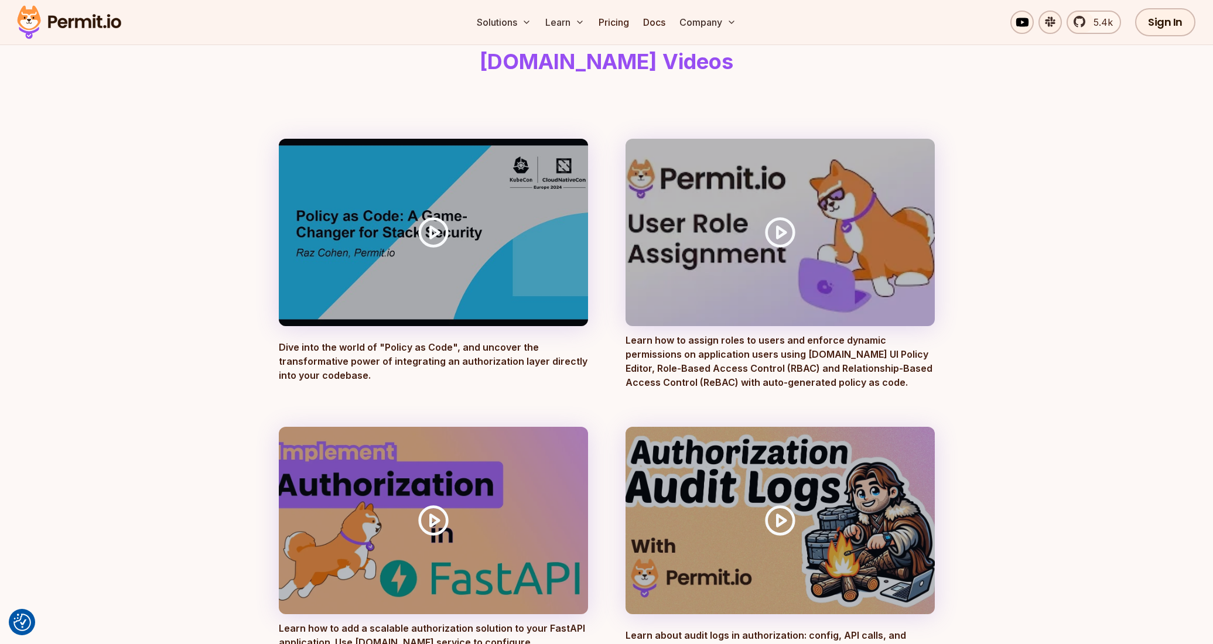
scroll to position [102, 0]
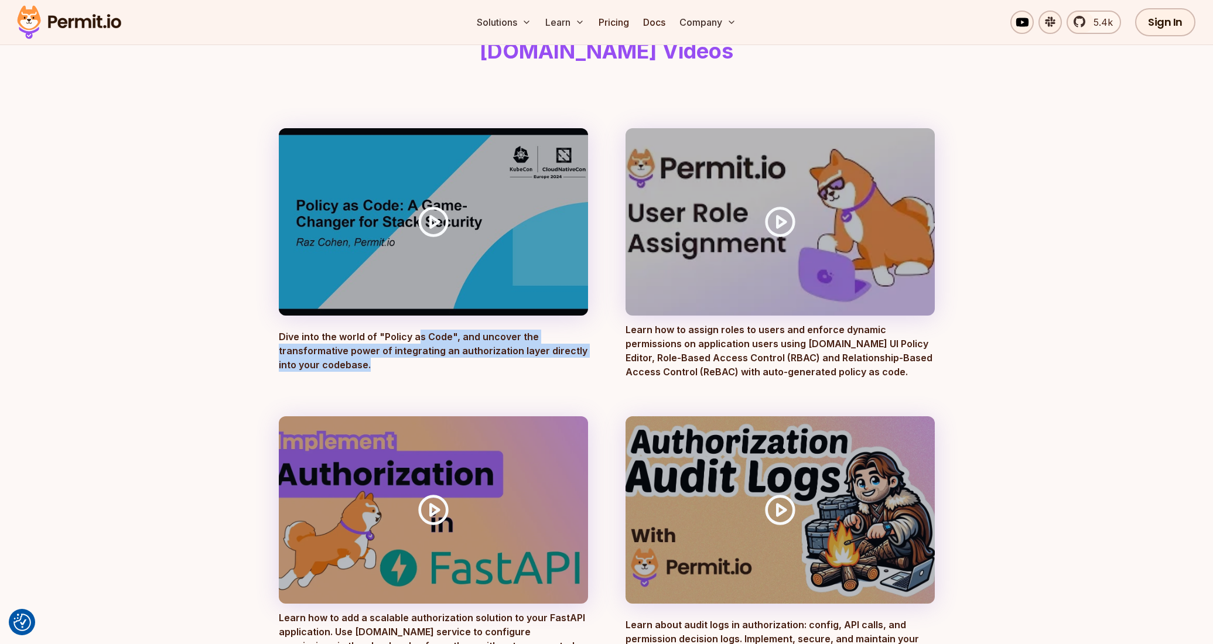
drag, startPoint x: 417, startPoint y: 330, endPoint x: 432, endPoint y: 367, distance: 39.4
click at [432, 367] on p "Dive into the world of "Policy as Code", and uncover the transformative power o…" at bounding box center [433, 354] width 309 height 49
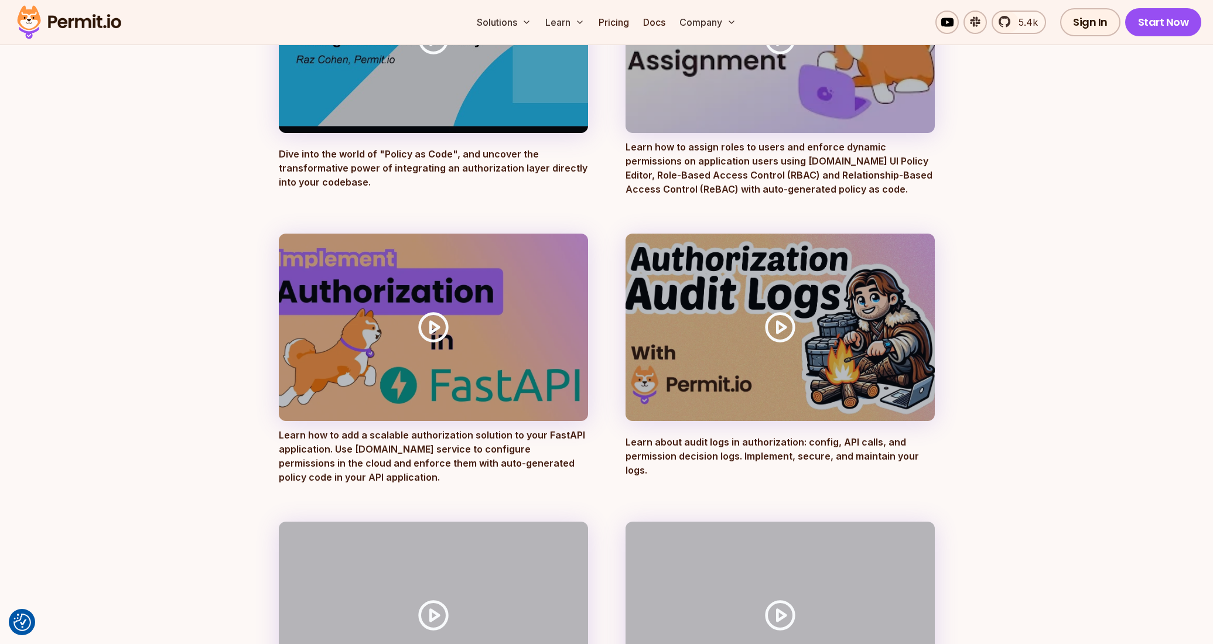
scroll to position [285, 0]
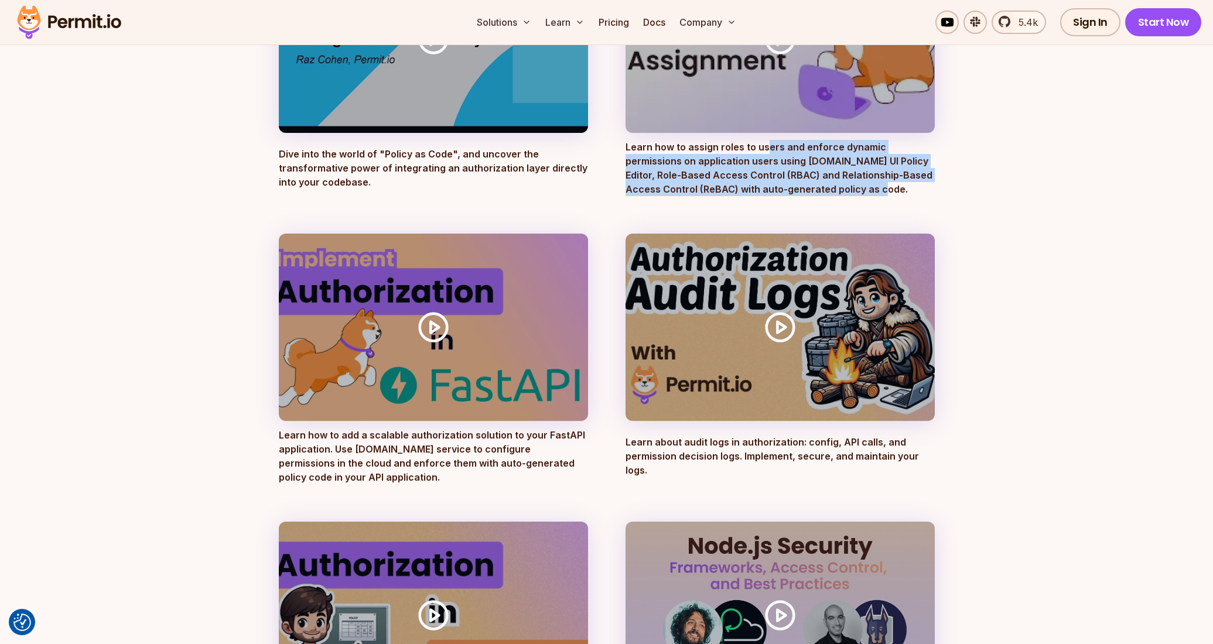
drag, startPoint x: 765, startPoint y: 151, endPoint x: 845, endPoint y: 200, distance: 94.2
drag, startPoint x: 695, startPoint y: 160, endPoint x: 874, endPoint y: 195, distance: 182.6
click at [874, 194] on p "Learn how to assign roles to users and enforce dynamic permissions on applicati…" at bounding box center [780, 168] width 309 height 56
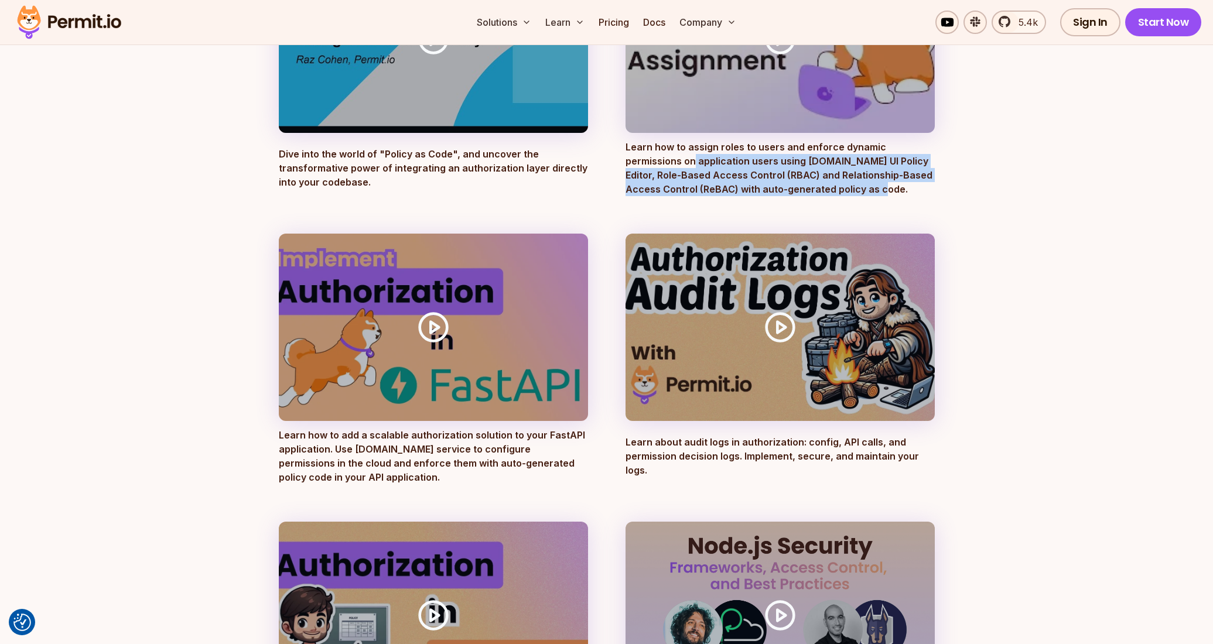
click at [874, 195] on p "Learn how to assign roles to users and enforce dynamic permissions on applicati…" at bounding box center [780, 168] width 309 height 56
drag, startPoint x: 868, startPoint y: 191, endPoint x: 707, endPoint y: 149, distance: 166.4
click at [707, 149] on p "Learn how to assign roles to users and enforce dynamic permissions on applicati…" at bounding box center [780, 168] width 309 height 56
click at [708, 151] on p "Learn how to assign roles to users and enforce dynamic permissions on applicati…" at bounding box center [780, 168] width 309 height 56
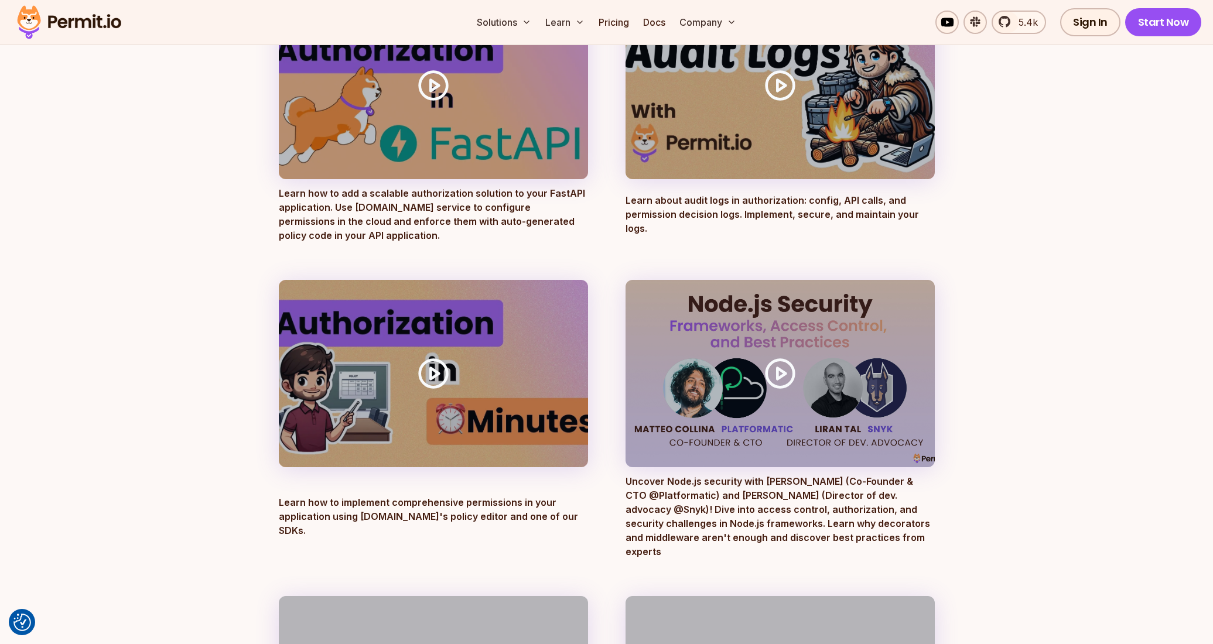
scroll to position [528, 0]
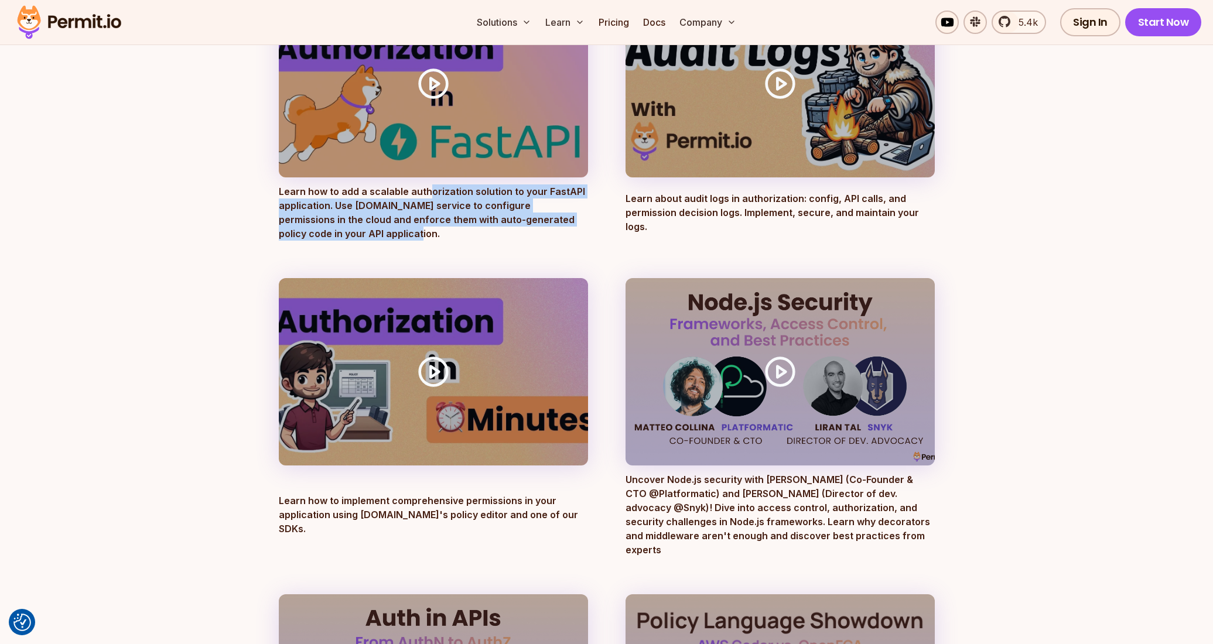
drag, startPoint x: 425, startPoint y: 189, endPoint x: 459, endPoint y: 237, distance: 58.4
click at [459, 237] on p "Learn how to add a scalable authorization solution to your FastAPI application.…" at bounding box center [433, 213] width 309 height 56
drag, startPoint x: 395, startPoint y: 193, endPoint x: 448, endPoint y: 233, distance: 65.3
click at [448, 233] on p "Learn how to add a scalable authorization solution to your FastAPI application.…" at bounding box center [433, 213] width 309 height 56
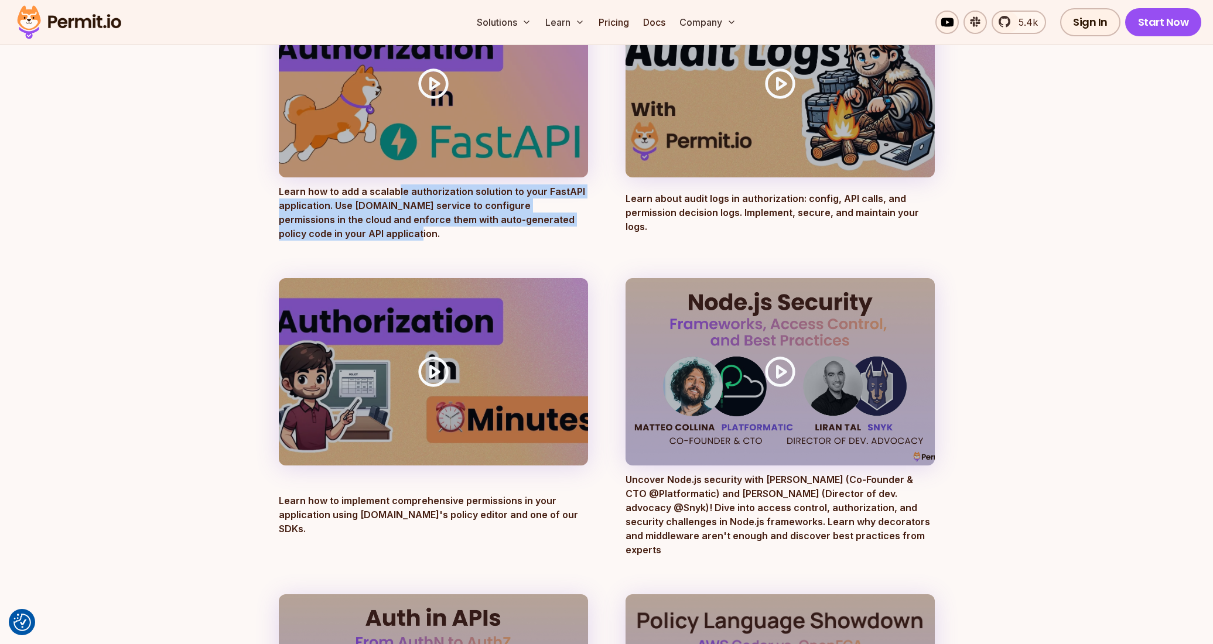
click at [448, 233] on p "Learn how to add a scalable authorization solution to your FastAPI application.…" at bounding box center [433, 213] width 309 height 56
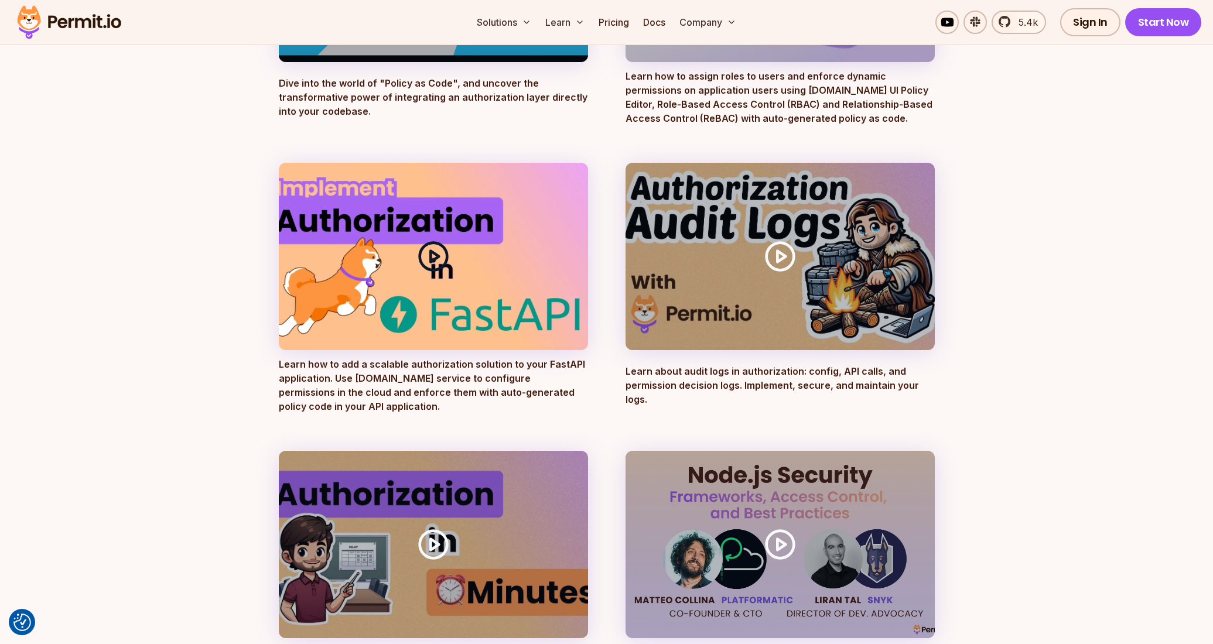
scroll to position [347, 0]
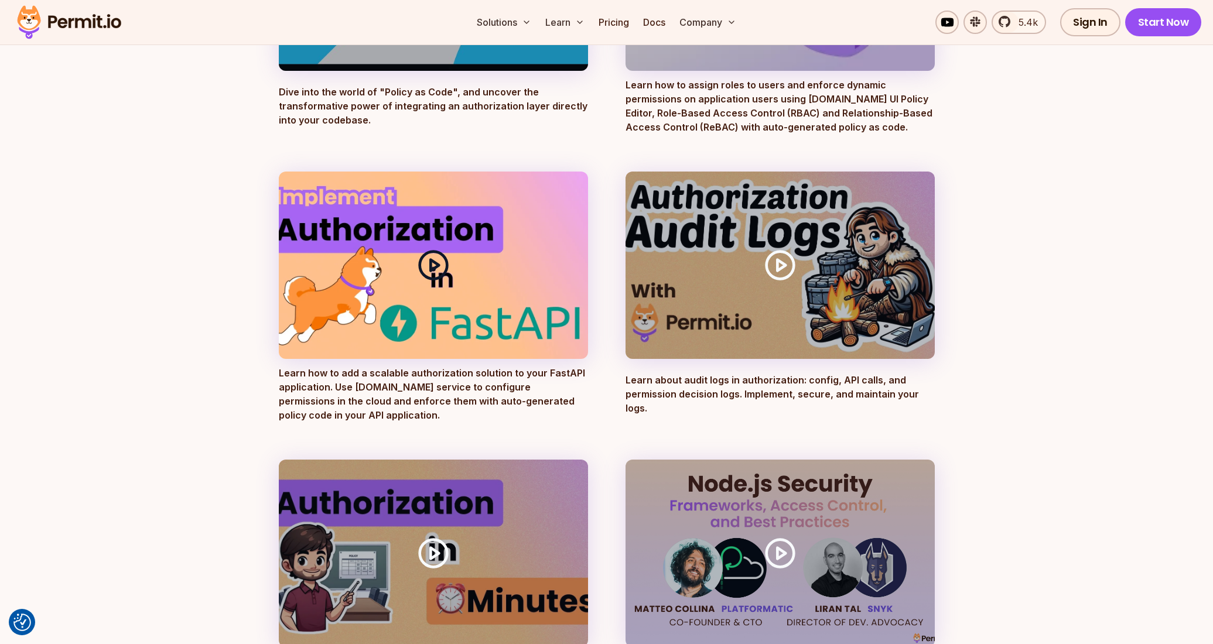
click at [436, 270] on icon at bounding box center [433, 265] width 33 height 33
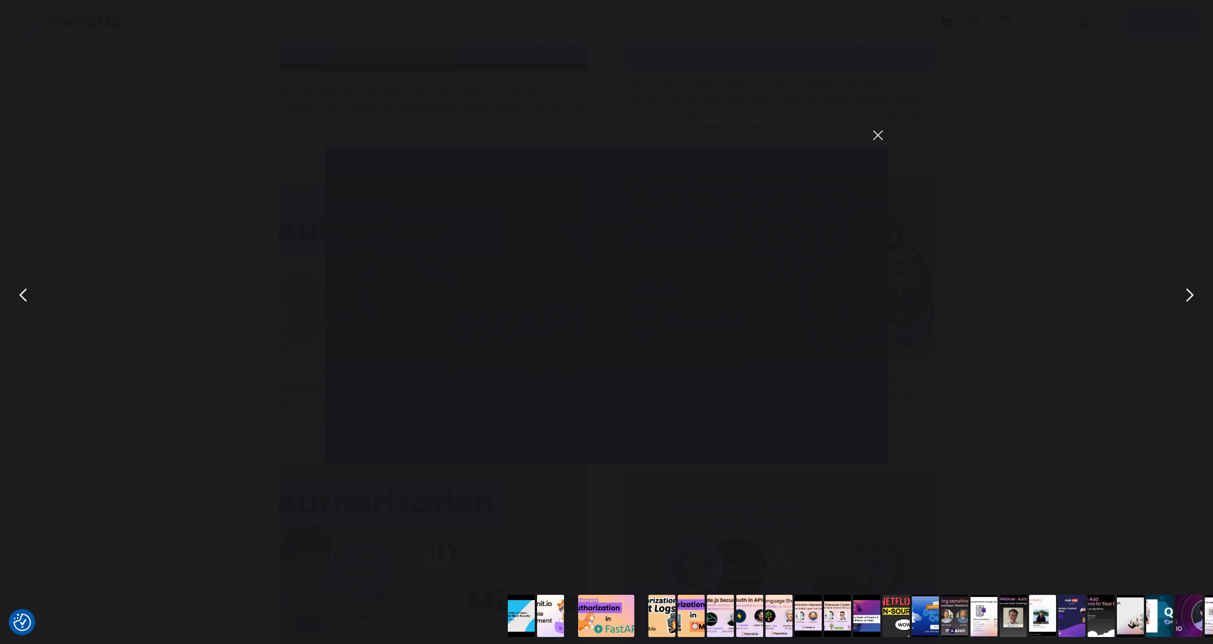
click at [879, 138] on button "You can close this modal content with the ESC key" at bounding box center [878, 135] width 20 height 20
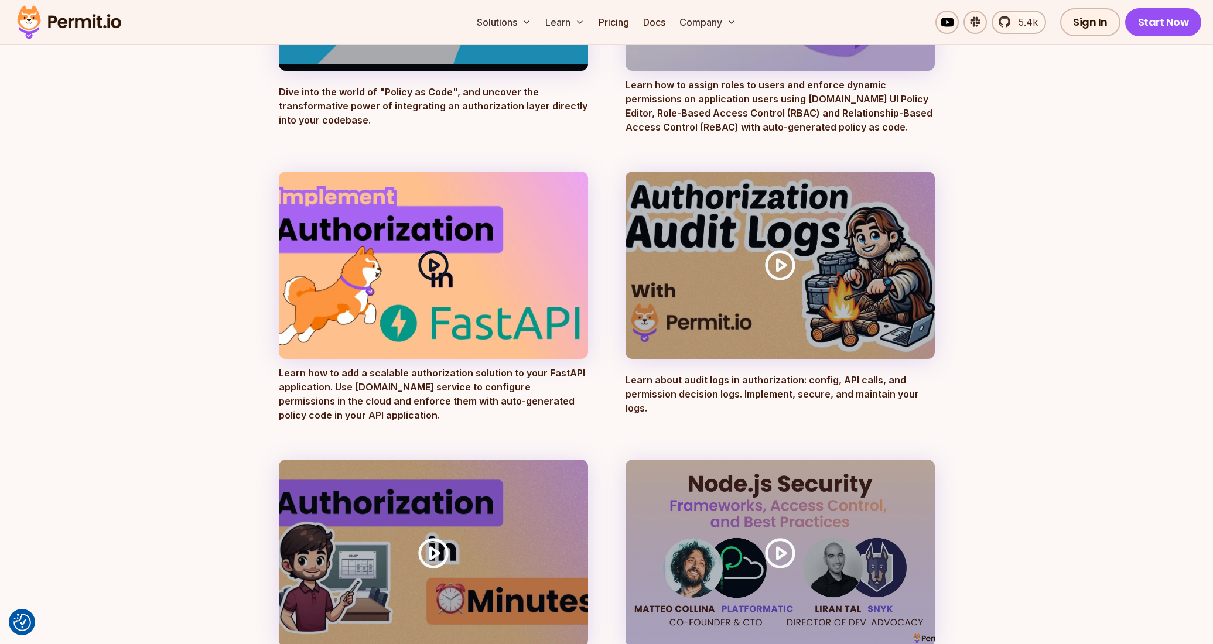
click at [510, 219] on div at bounding box center [433, 265] width 309 height 187
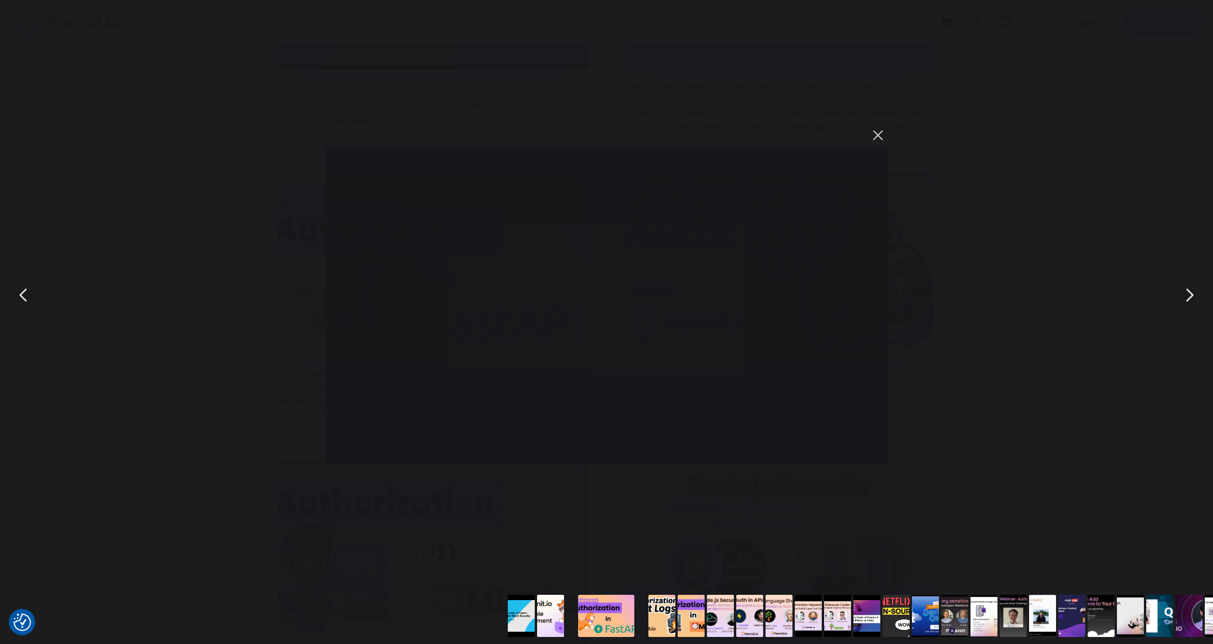
click at [879, 137] on button "You can close this modal content with the ESC key" at bounding box center [878, 135] width 20 height 20
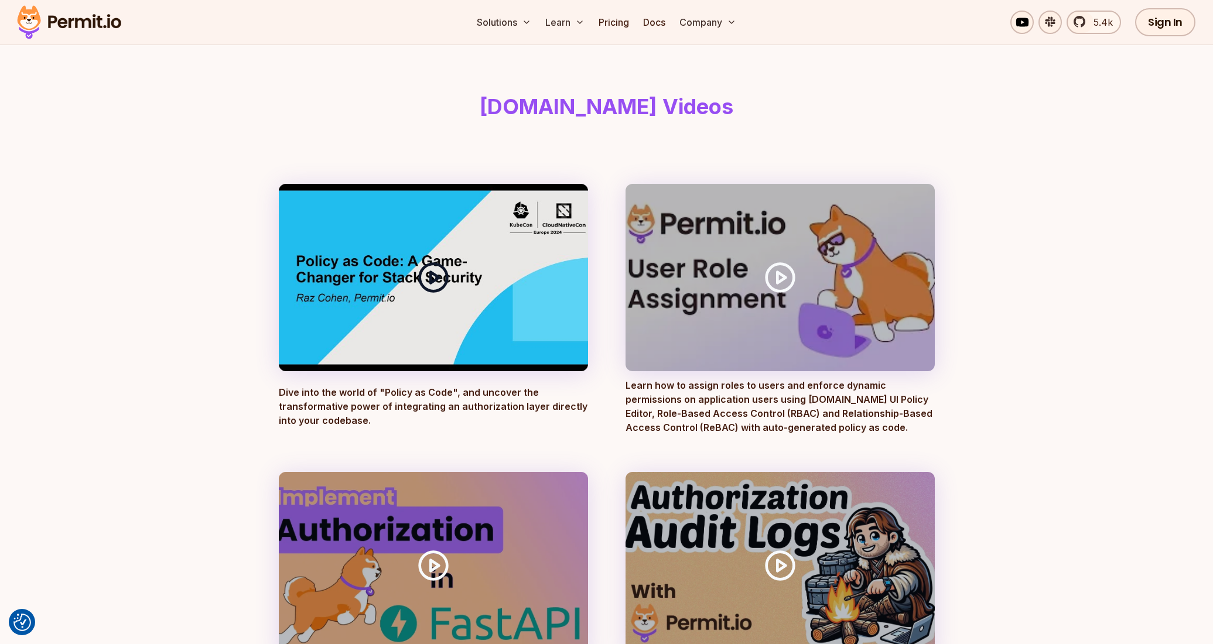
scroll to position [60, 0]
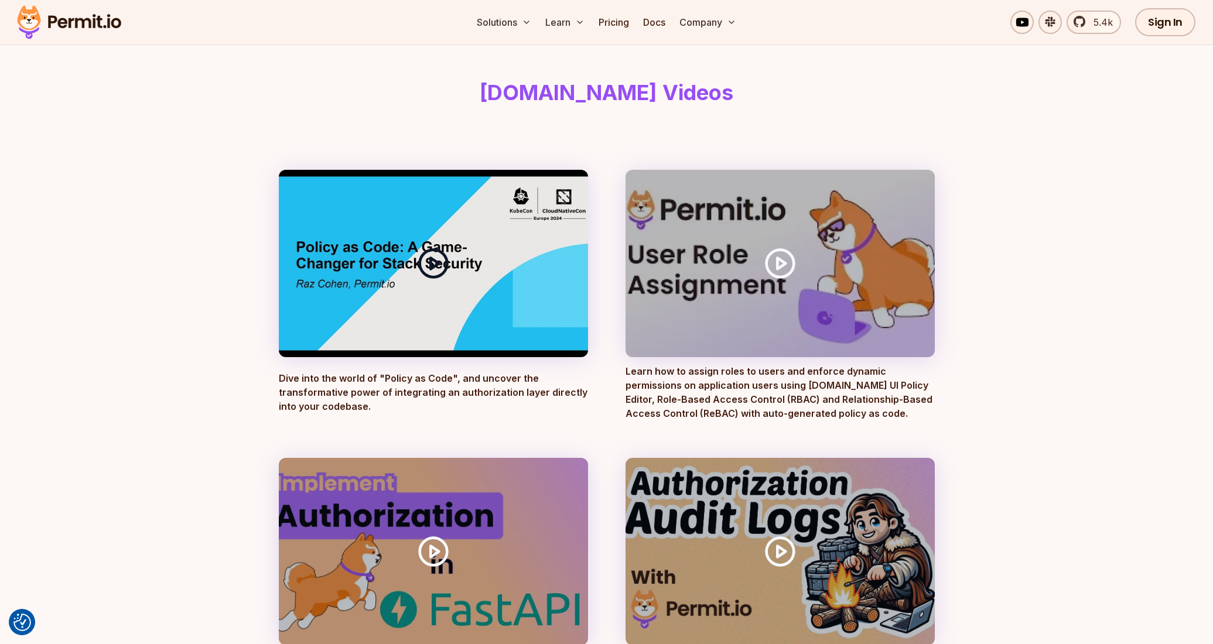
click at [436, 268] on icon at bounding box center [433, 263] width 33 height 33
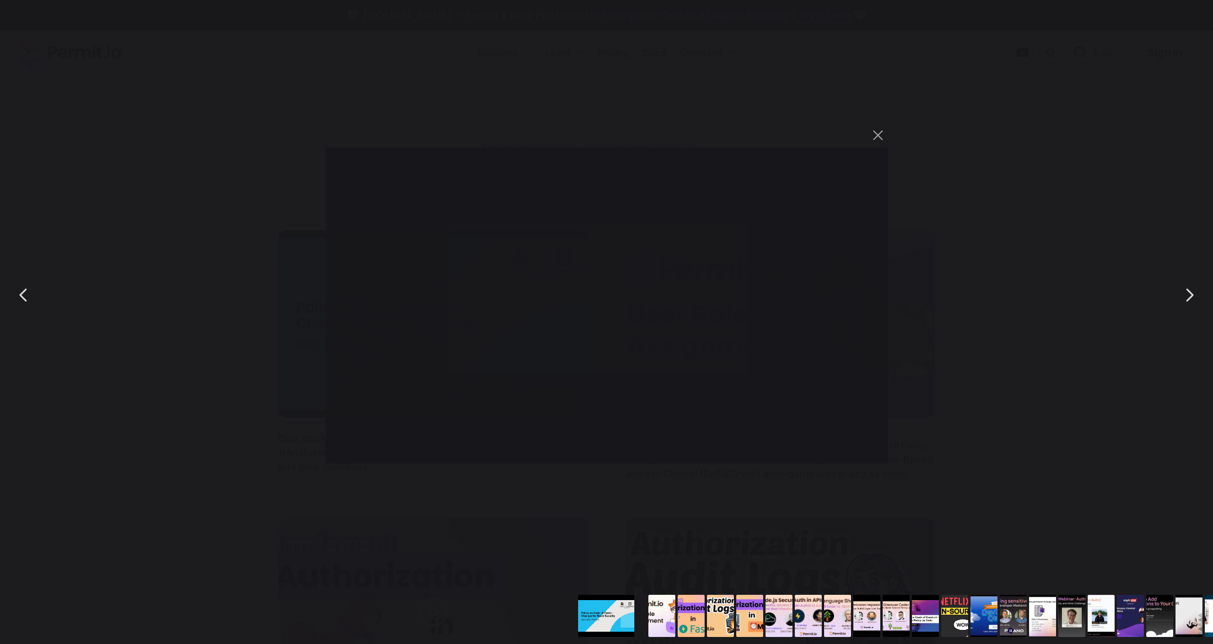
scroll to position [60, 0]
click at [881, 141] on button "You can close this modal content with the ESC key" at bounding box center [878, 135] width 20 height 20
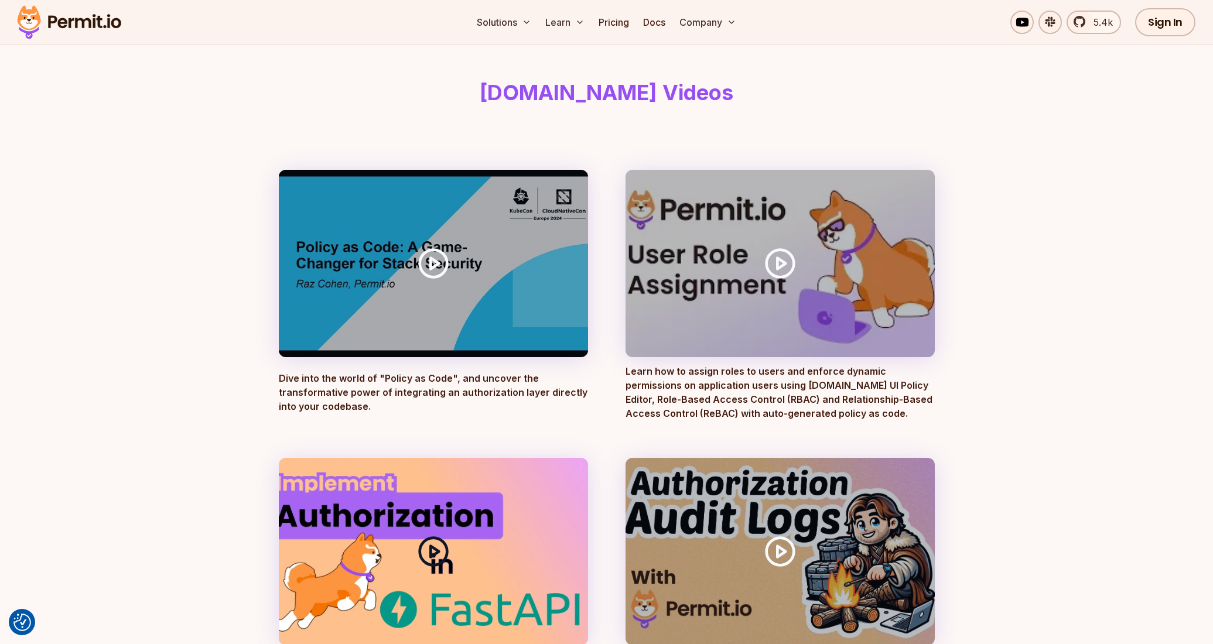
click at [498, 497] on div at bounding box center [433, 551] width 309 height 187
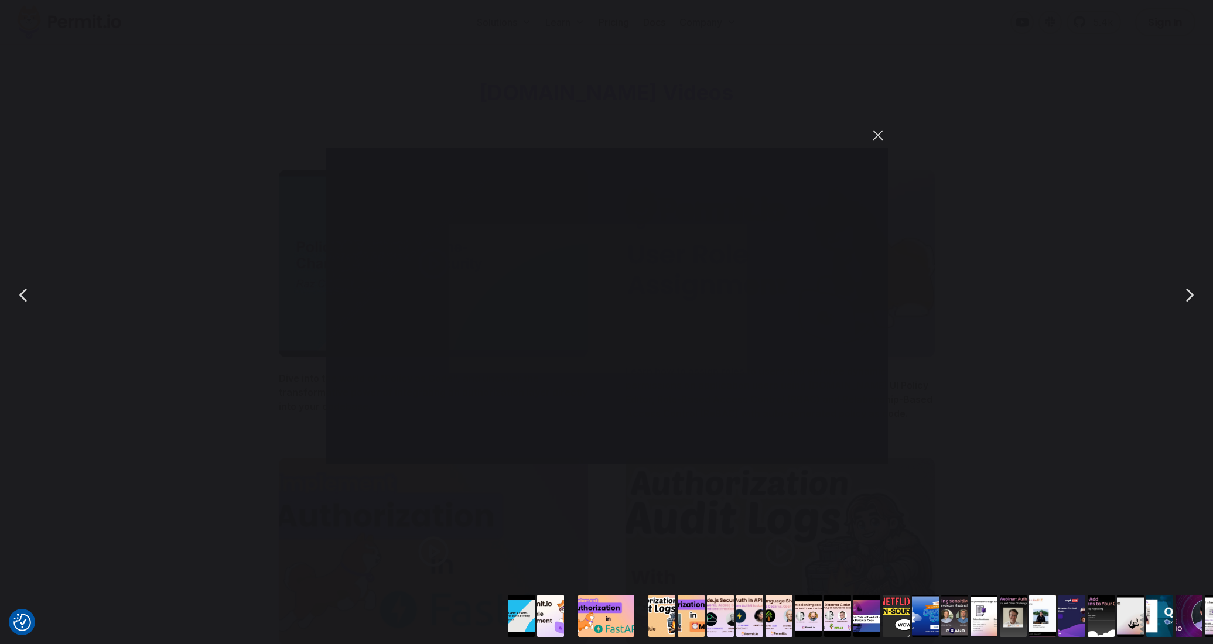
click at [872, 139] on button "You can close this modal content with the ESC key" at bounding box center [878, 135] width 20 height 20
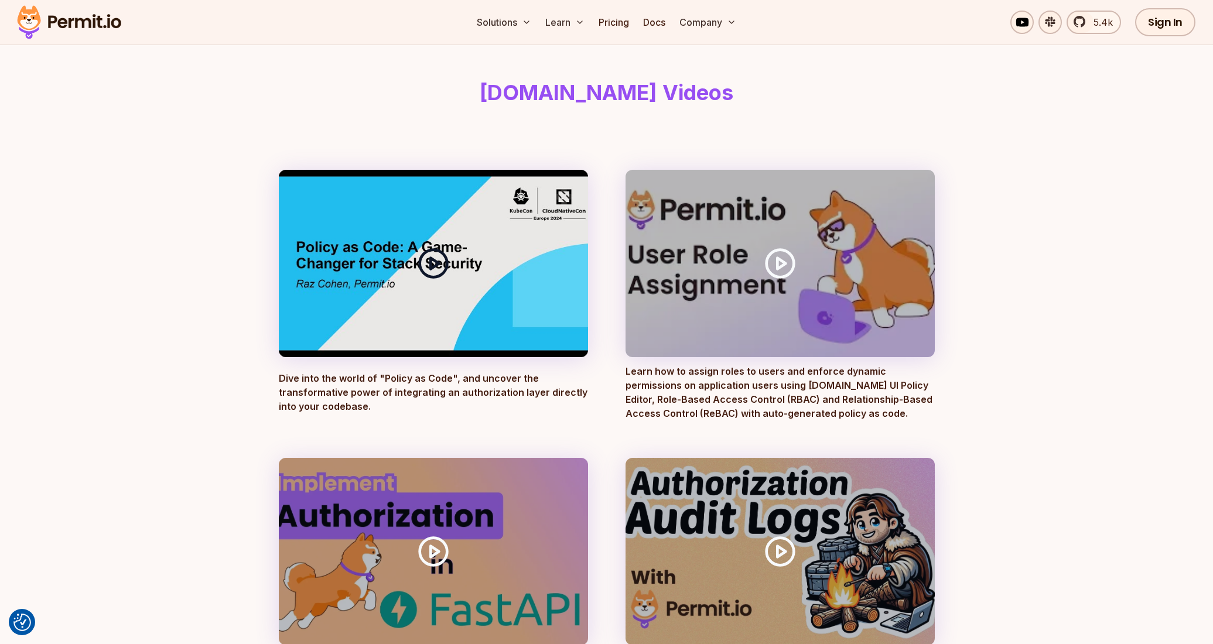
click at [443, 267] on icon at bounding box center [433, 263] width 33 height 33
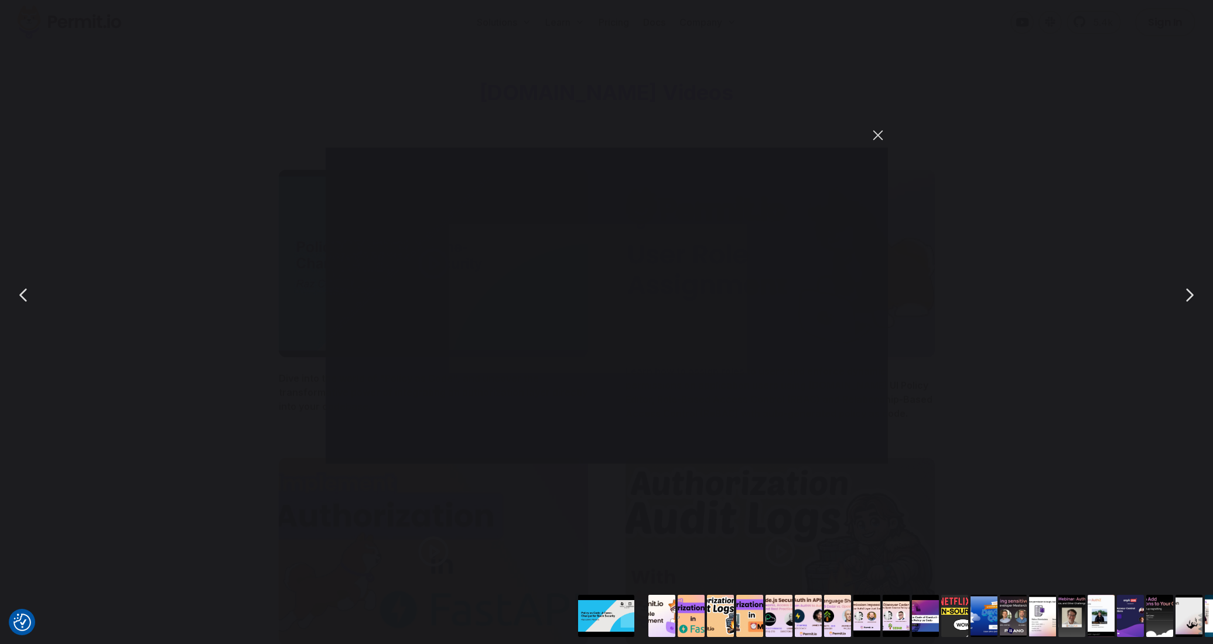
click at [880, 135] on button "You can close this modal content with the ESC key" at bounding box center [878, 135] width 20 height 20
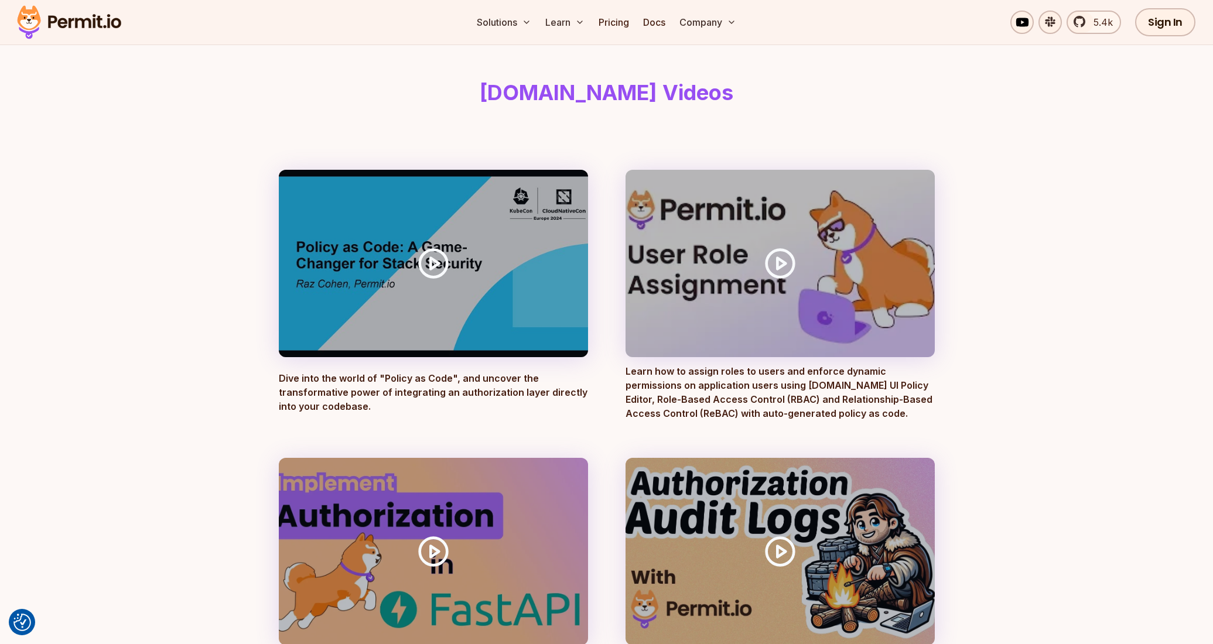
click at [735, 23] on icon at bounding box center [731, 22] width 9 height 9
click at [721, 18] on button "Company" at bounding box center [708, 22] width 66 height 23
click at [717, 22] on button "Company" at bounding box center [708, 22] width 66 height 23
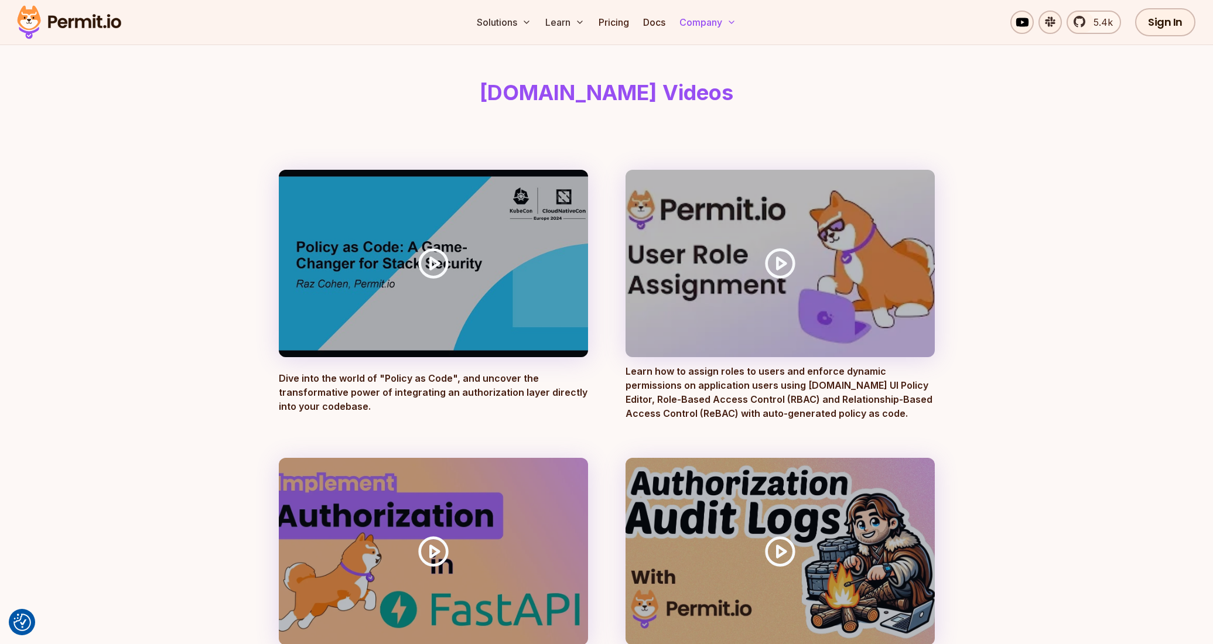
click at [729, 22] on icon at bounding box center [731, 22] width 9 height 9
click at [736, 23] on icon at bounding box center [731, 22] width 9 height 9
click at [806, 42] on div "Solutions Learn Pricing Docs Company 5.4k Sign In Start Now" at bounding box center [606, 22] width 1213 height 45
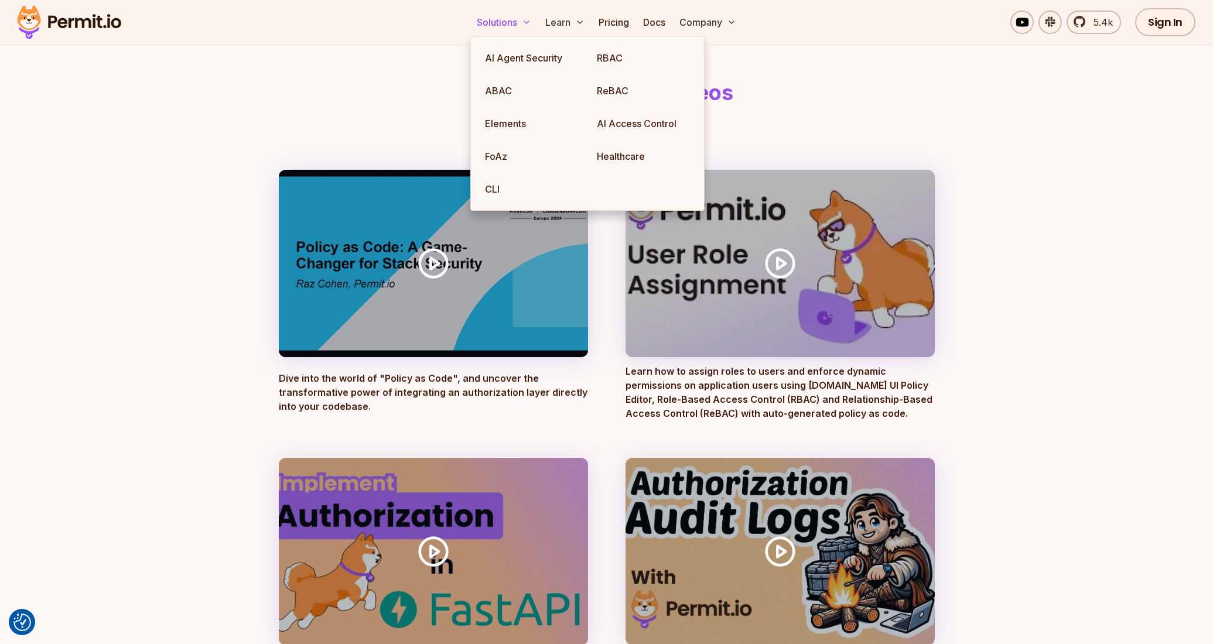
click at [511, 24] on button "Solutions" at bounding box center [504, 22] width 64 height 23
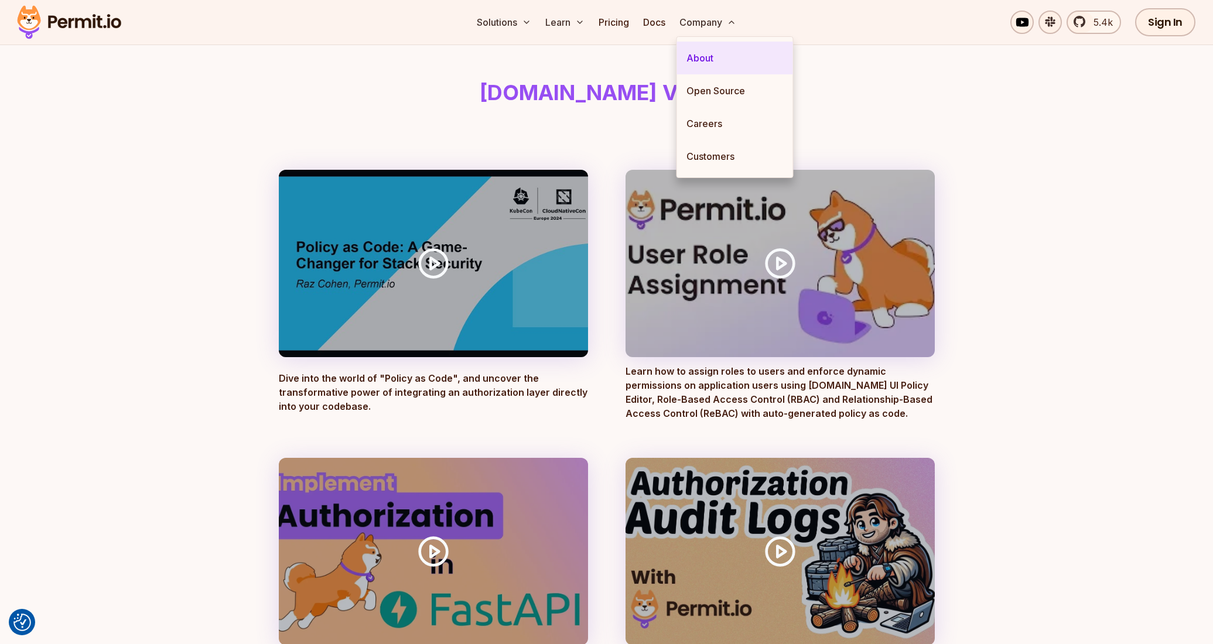
click at [706, 59] on link "About" at bounding box center [735, 58] width 116 height 33
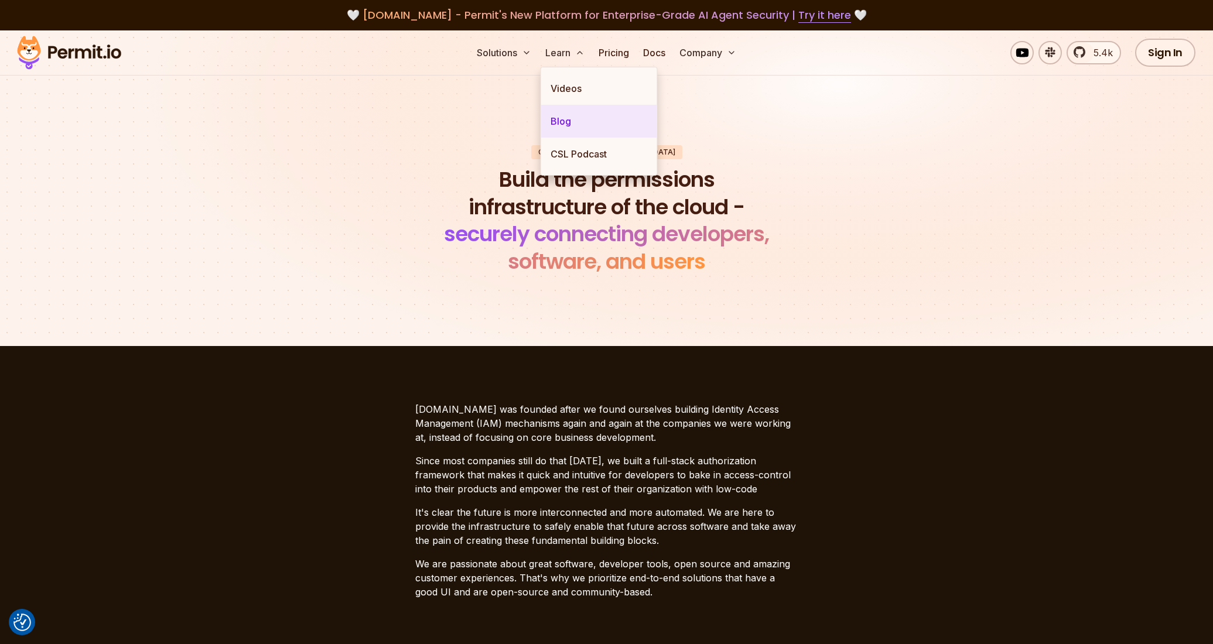
click at [562, 125] on link "Blog" at bounding box center [599, 121] width 116 height 33
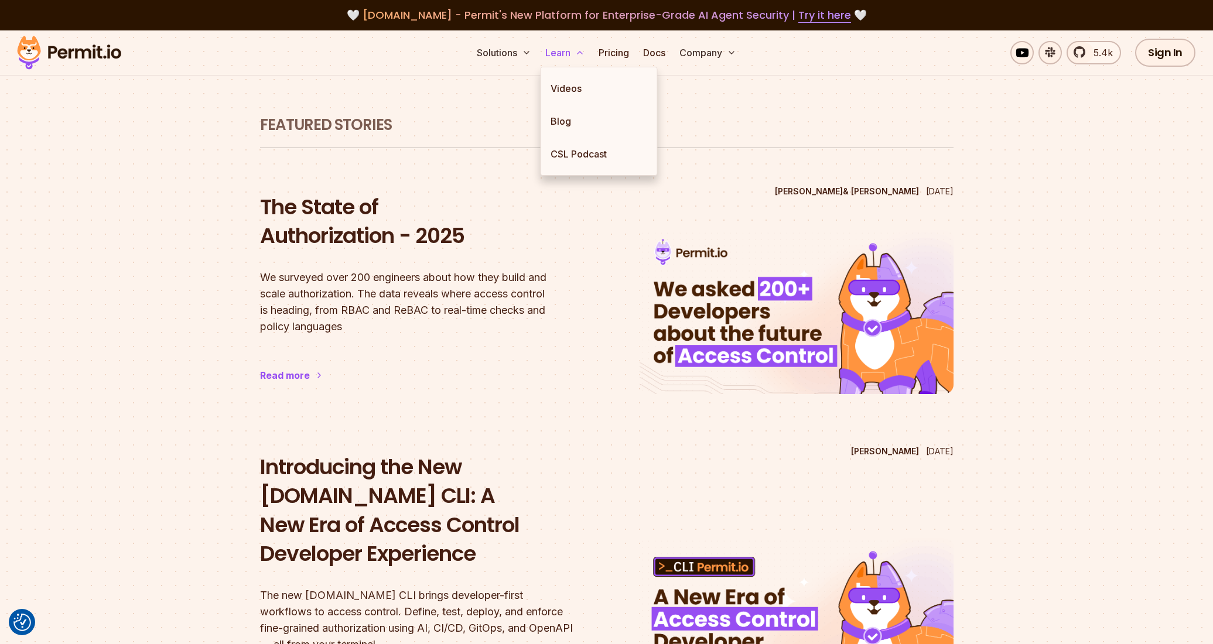
click at [582, 54] on icon at bounding box center [579, 52] width 9 height 9
click at [582, 50] on icon at bounding box center [579, 52] width 9 height 9
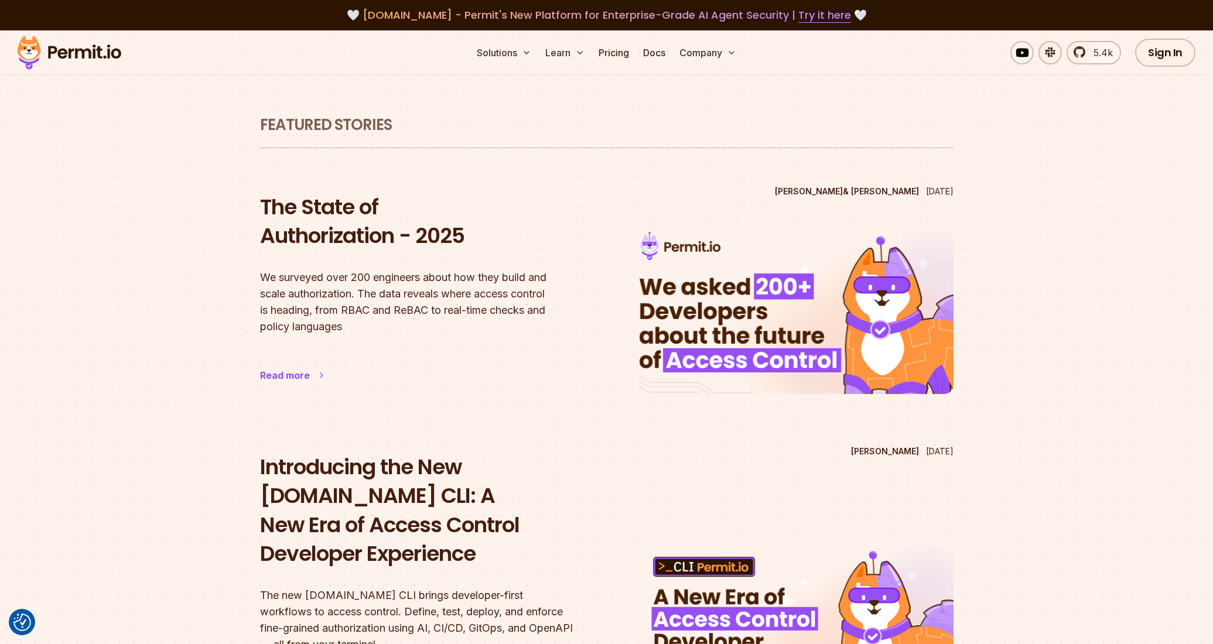
click at [482, 291] on p "We surveyed over 200 engineers about how they build and scale authorization. Th…" at bounding box center [417, 303] width 314 height 66
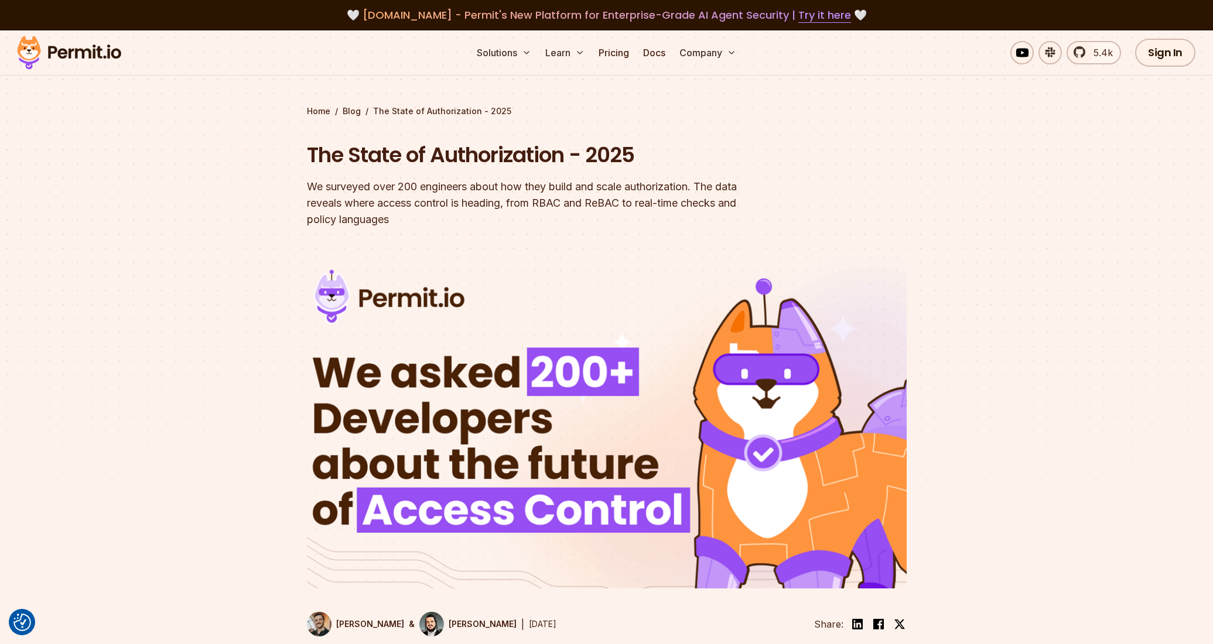
click at [393, 199] on div "We surveyed over 200 engineers about how they build and scale authorization. Th…" at bounding box center [532, 203] width 450 height 49
click at [831, 164] on header "The State of Authorization - 2025 We surveyed over 200 engineers about how they…" at bounding box center [607, 396] width 600 height 511
click at [806, 203] on header "The State of Authorization - 2025 We surveyed over 200 engineers about how they…" at bounding box center [607, 396] width 600 height 511
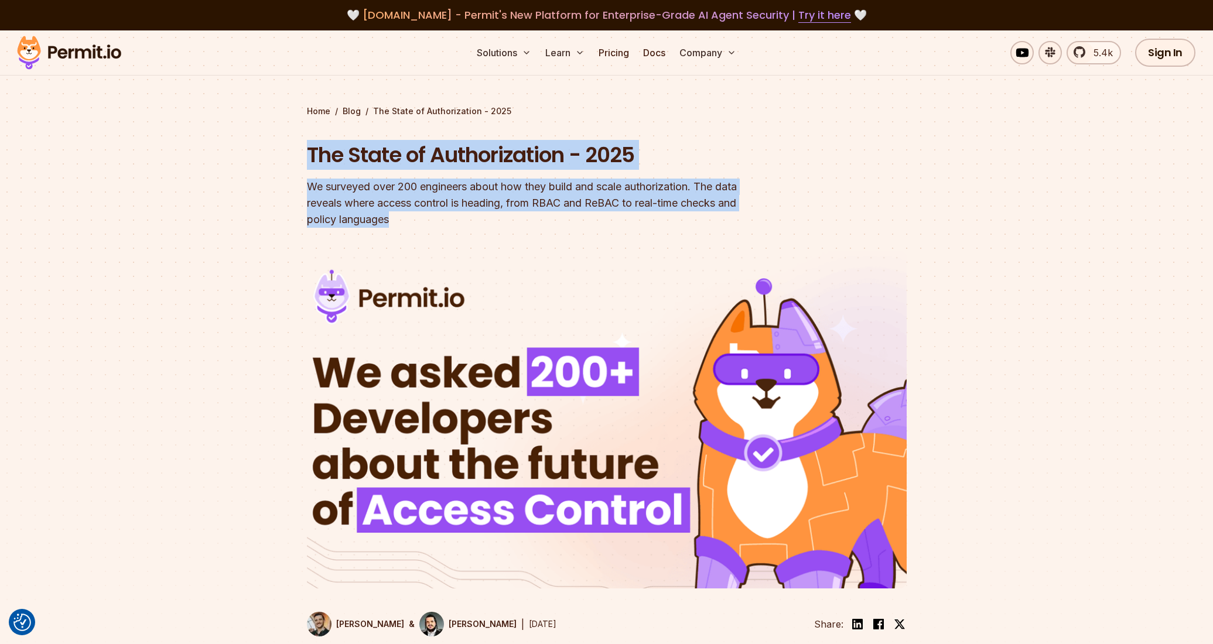
drag, startPoint x: 309, startPoint y: 155, endPoint x: 427, endPoint y: 228, distance: 139.2
click at [427, 228] on header "The State of Authorization - 2025 We surveyed over 200 engineers about how they…" at bounding box center [607, 396] width 600 height 511
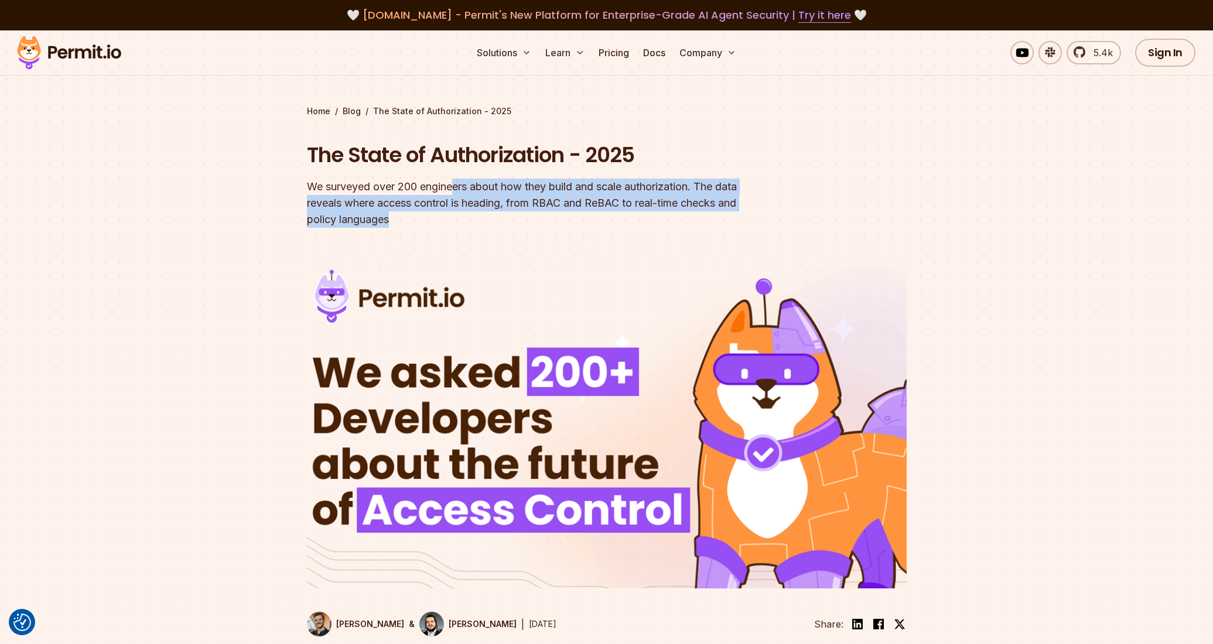
drag, startPoint x: 455, startPoint y: 181, endPoint x: 508, endPoint y: 227, distance: 70.2
click at [507, 227] on div "We surveyed over 200 engineers about how they build and scale authorization. Th…" at bounding box center [532, 203] width 450 height 49
click at [508, 227] on div "We surveyed over 200 engineers about how they build and scale authorization. Th…" at bounding box center [532, 203] width 450 height 49
drag, startPoint x: 506, startPoint y: 227, endPoint x: 354, endPoint y: 148, distance: 171.1
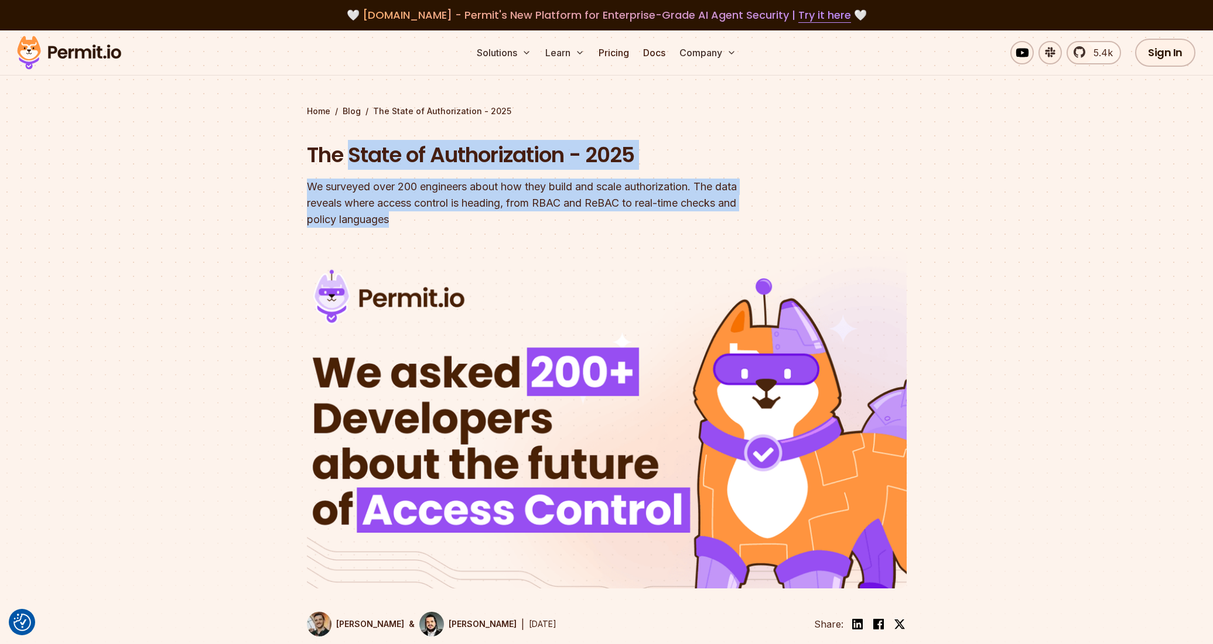
click at [354, 148] on div "The State of Authorization - 2025 We surveyed over 200 engineers about how they…" at bounding box center [532, 185] width 450 height 88
click at [354, 148] on h1 "The State of Authorization - 2025" at bounding box center [532, 155] width 450 height 29
drag, startPoint x: 309, startPoint y: 154, endPoint x: 402, endPoint y: 241, distance: 127.2
click at [401, 241] on header "The State of Authorization - 2025 We surveyed over 200 engineers about how they…" at bounding box center [607, 396] width 600 height 511
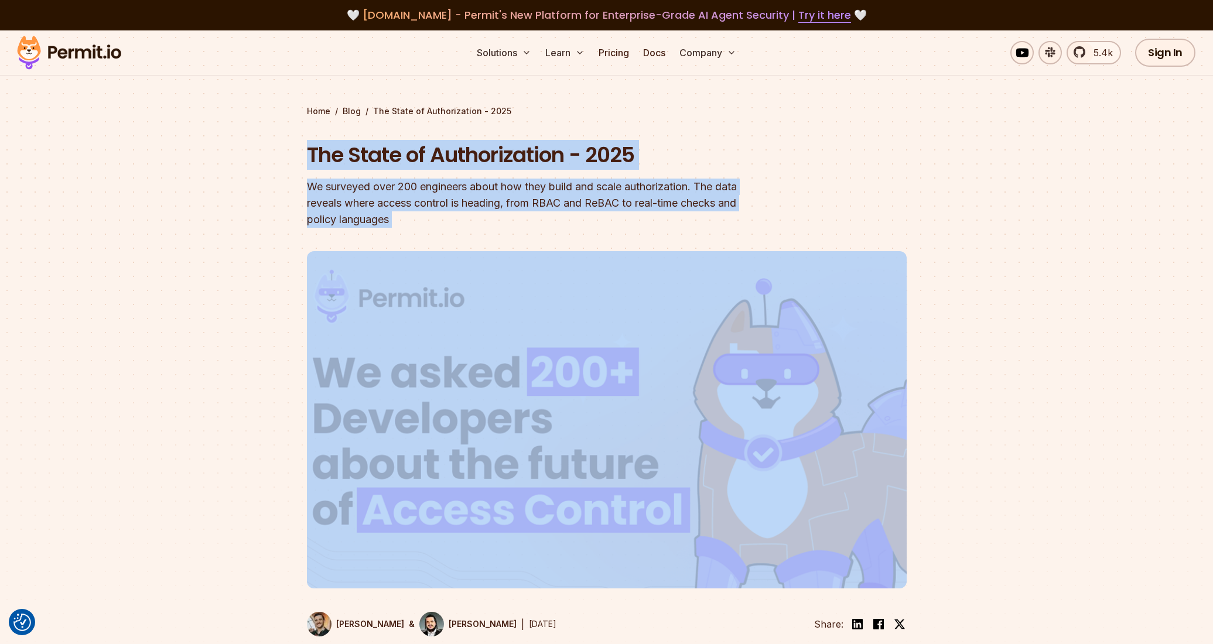
click at [402, 241] on header "The State of Authorization - 2025 We surveyed over 200 engineers about how they…" at bounding box center [607, 396] width 600 height 511
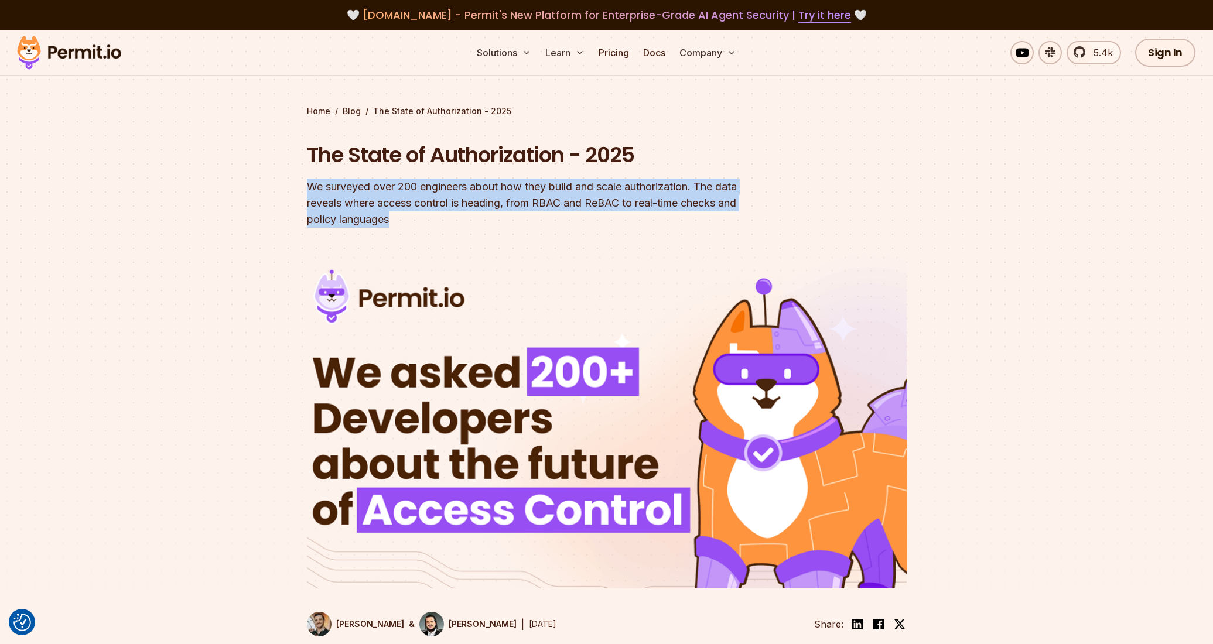
drag, startPoint x: 307, startPoint y: 186, endPoint x: 427, endPoint y: 226, distance: 126.7
click at [427, 226] on div "We surveyed over 200 engineers about how they build and scale authorization. Th…" at bounding box center [532, 203] width 450 height 49
